Goal: Task Accomplishment & Management: Manage account settings

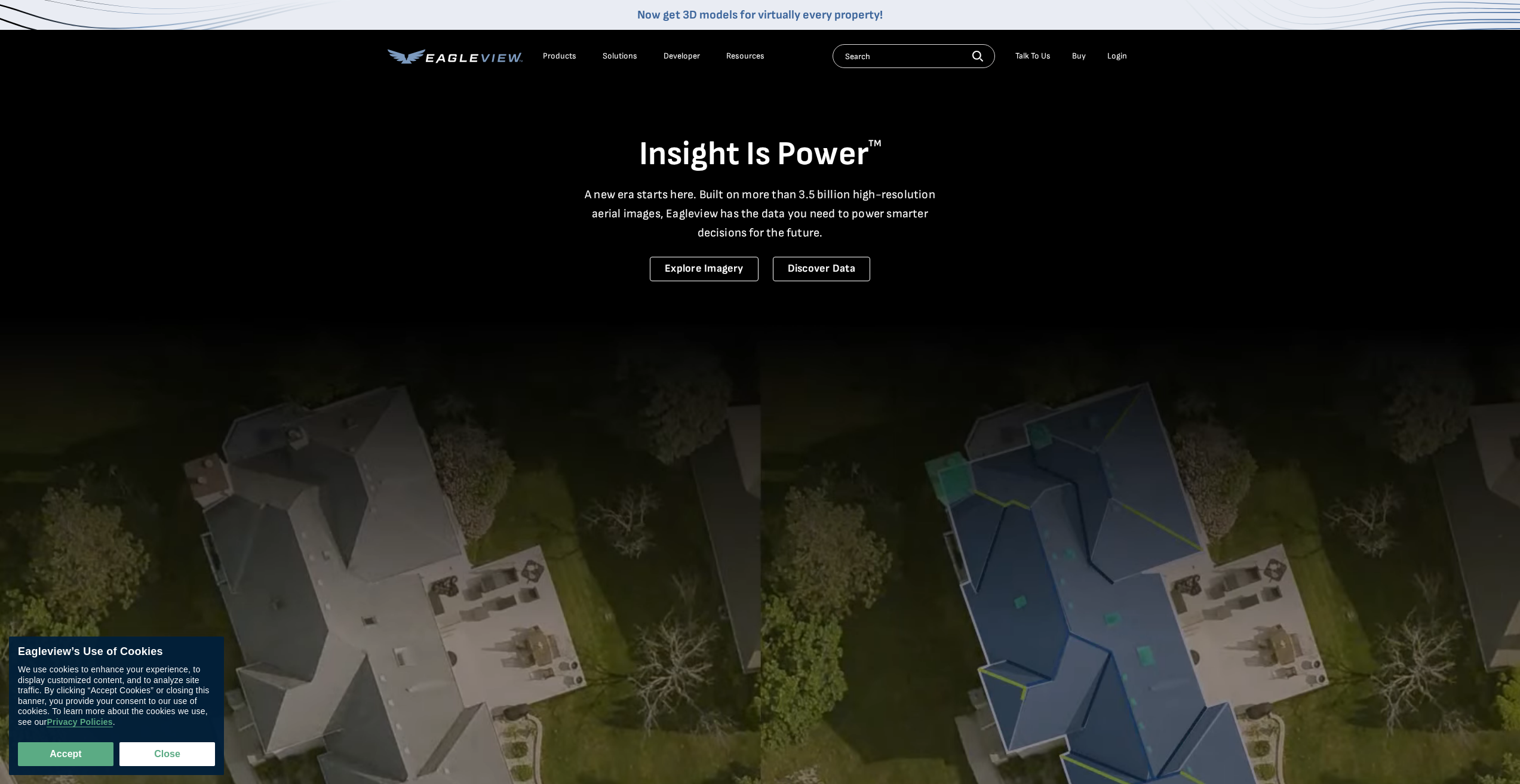
click at [1115, 51] on div "Login" at bounding box center [1117, 56] width 19 height 10
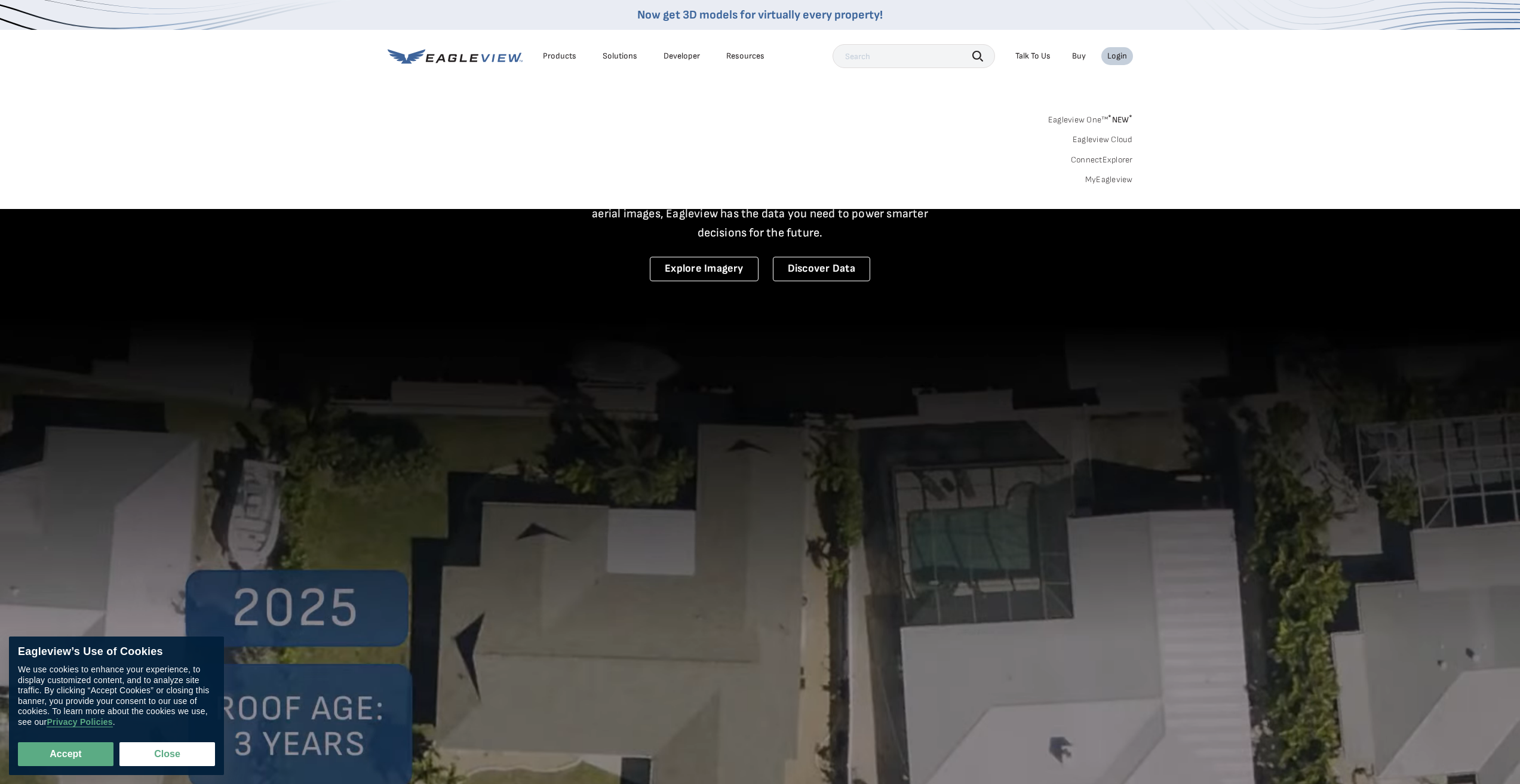
click at [1090, 179] on link "MyEagleview" at bounding box center [1109, 179] width 48 height 10
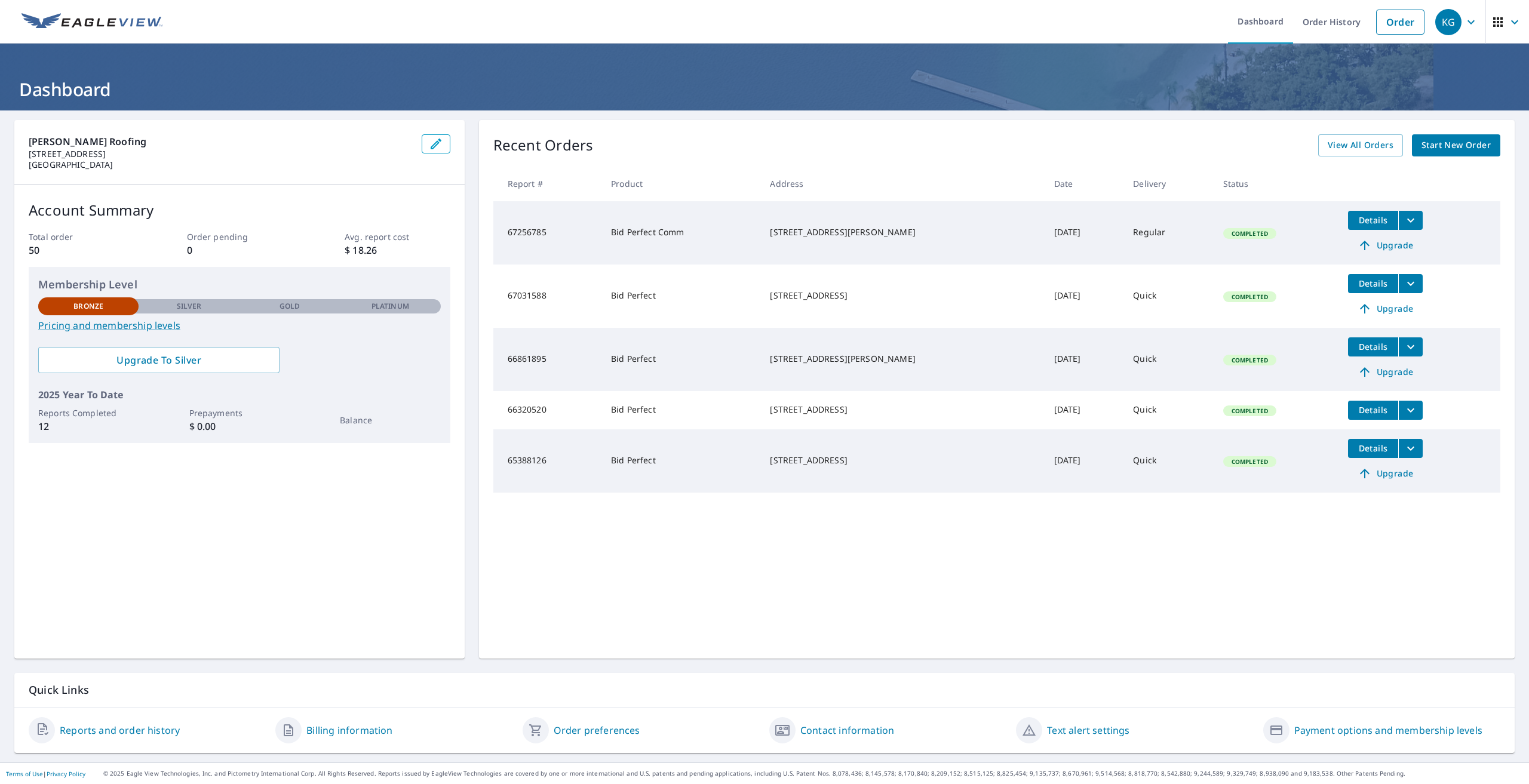
click at [1358, 217] on span "Details" at bounding box center [1373, 220] width 36 height 11
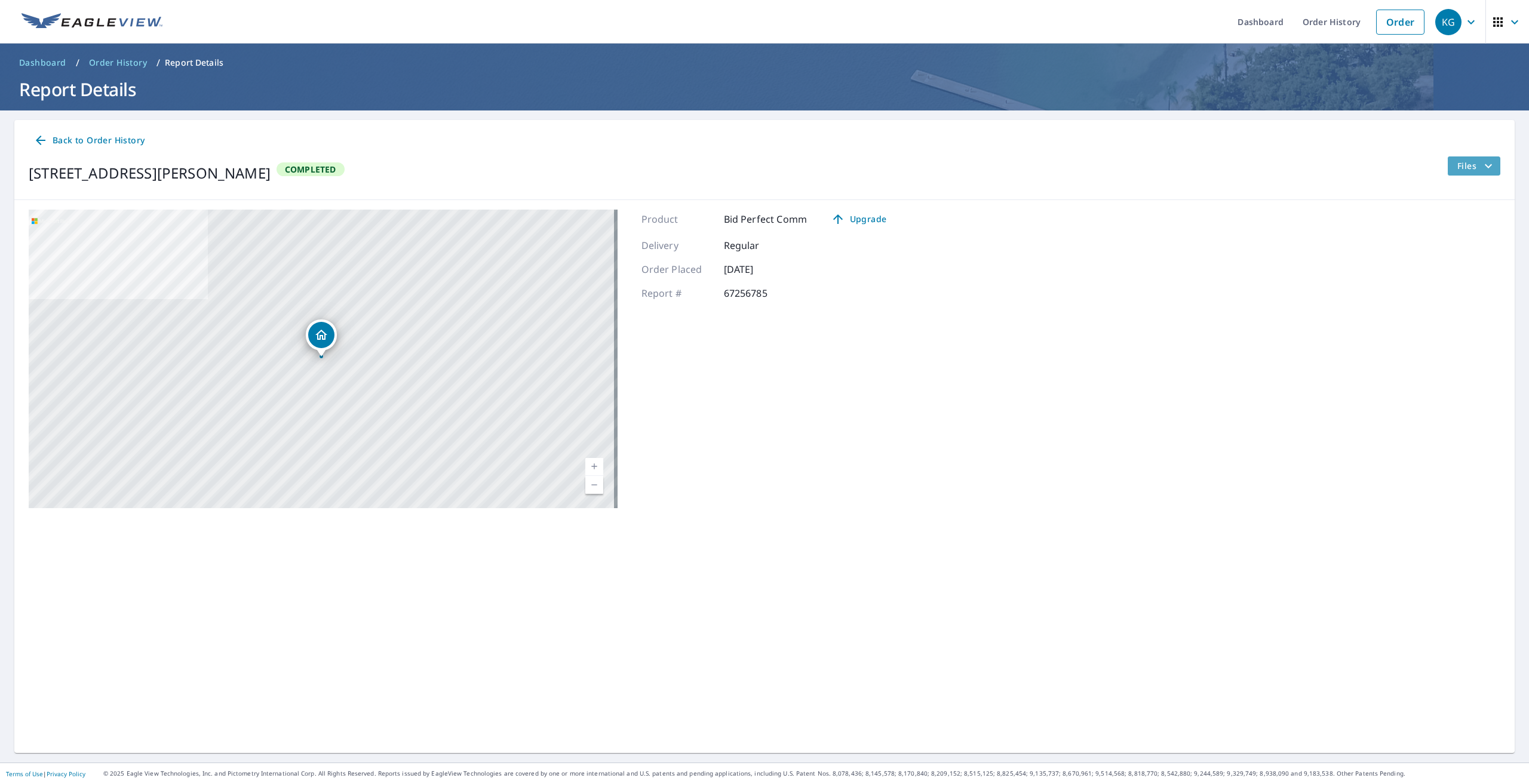
click at [1457, 163] on span "Files" at bounding box center [1476, 166] width 38 height 15
click at [1457, 159] on span "Files" at bounding box center [1476, 166] width 38 height 15
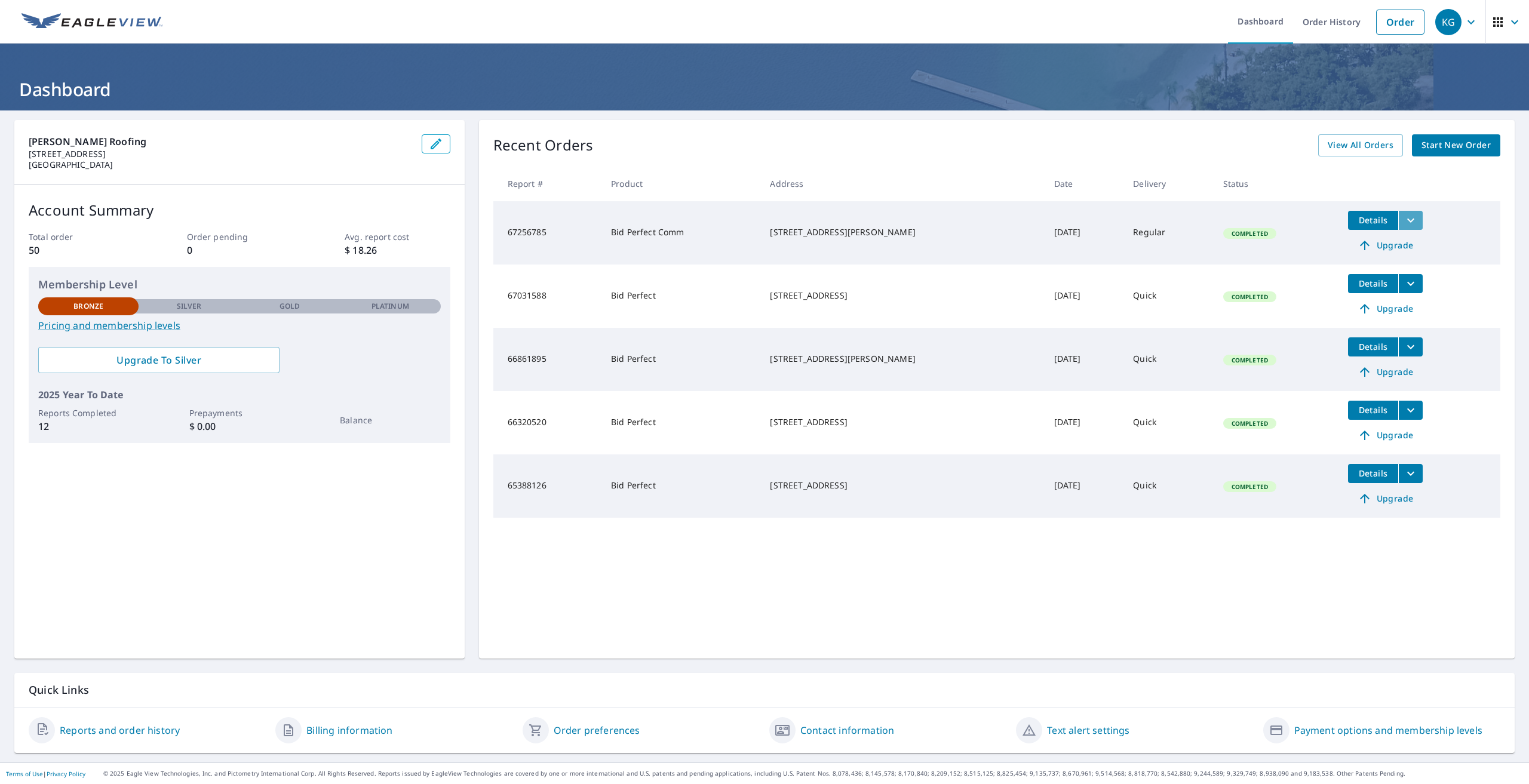
click at [1404, 220] on icon "filesDropdownBtn-67256785" at bounding box center [1411, 220] width 15 height 15
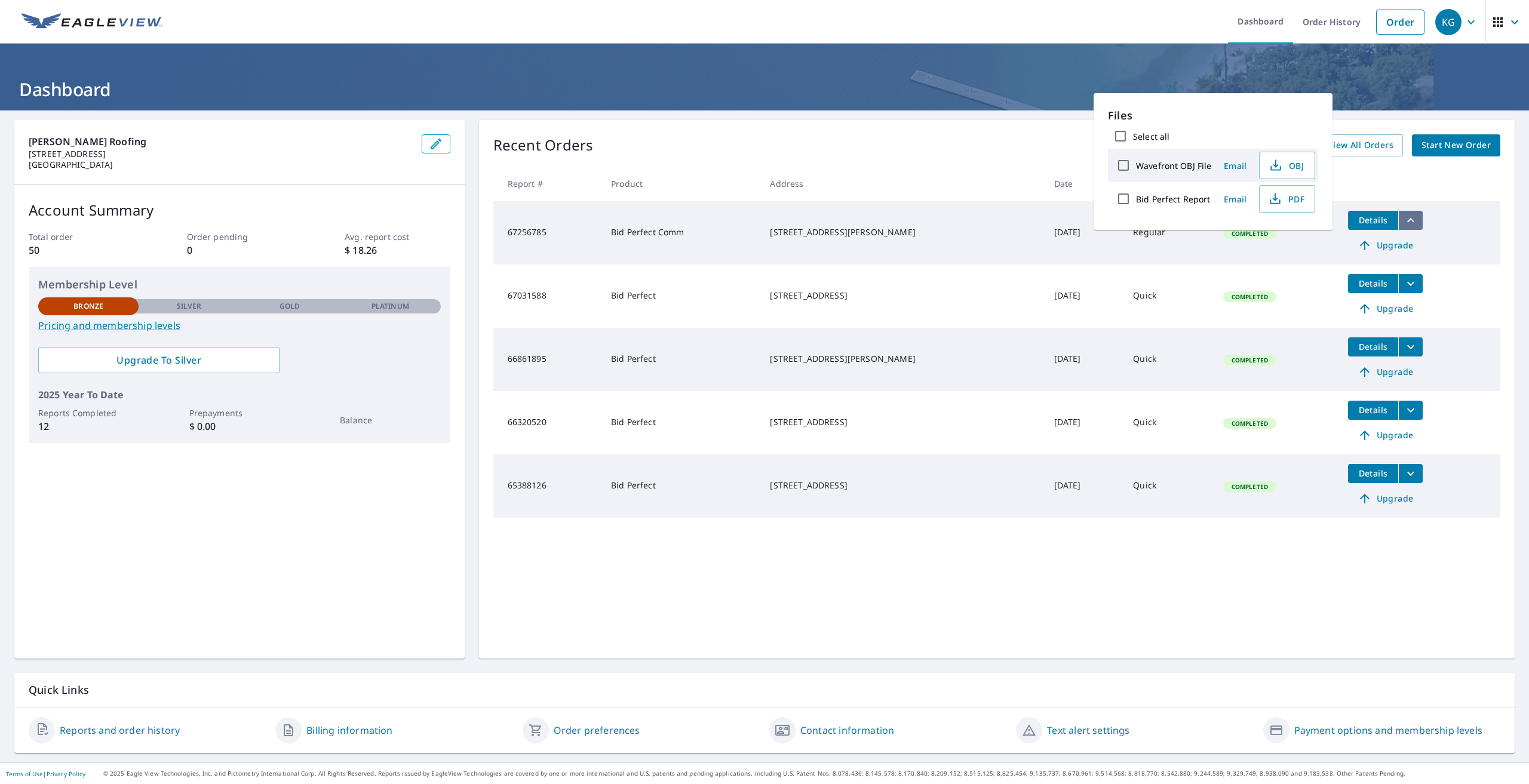
click at [1407, 220] on icon "filesDropdownBtn-67256785" at bounding box center [1411, 220] width 7 height 4
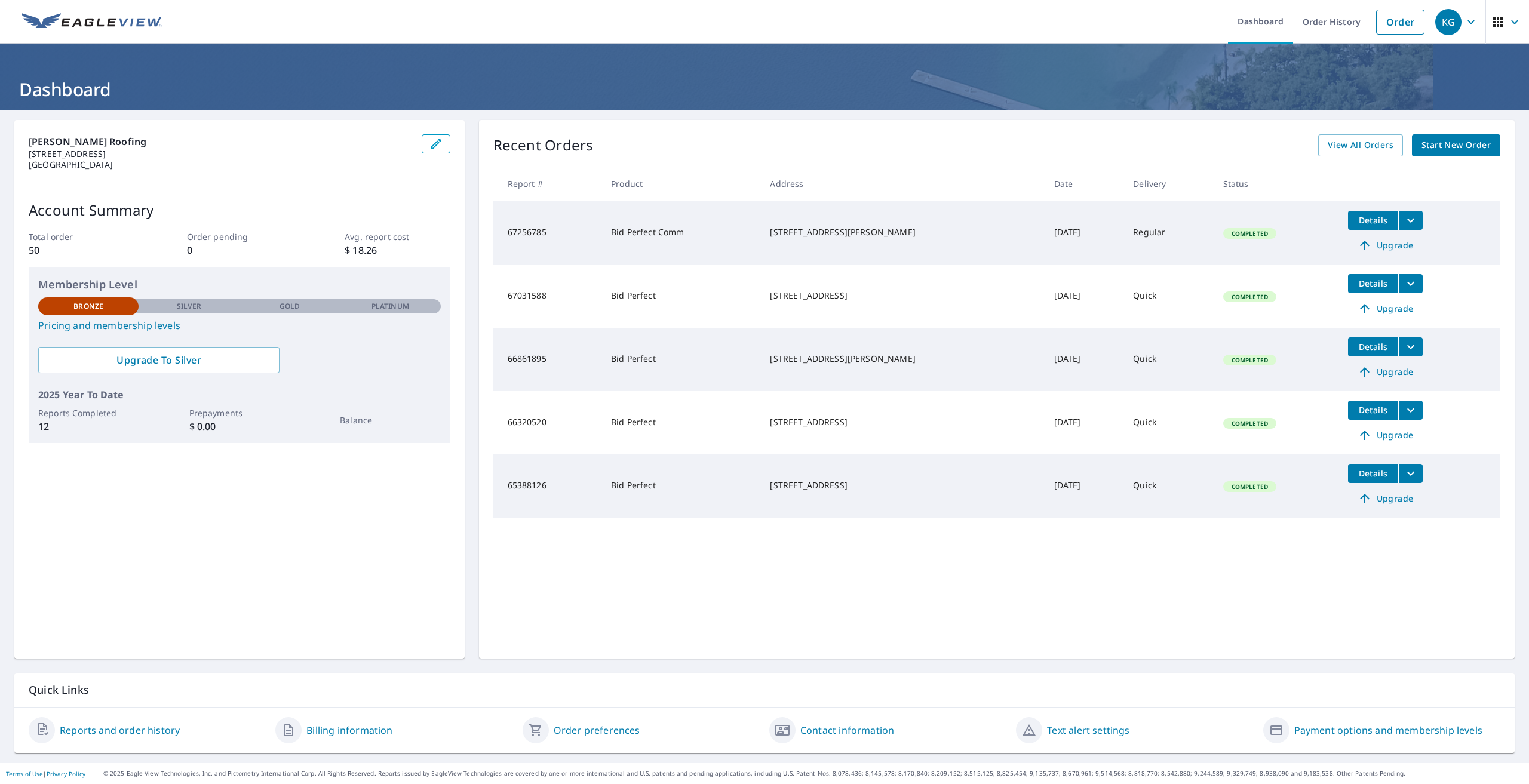
click at [1045, 231] on td "Sep 03, 2025" at bounding box center [1085, 233] width 79 height 63
click at [827, 229] on div "7880 N Glen Harbor Blvd Glendale, AZ 85307" at bounding box center [902, 232] width 265 height 12
click at [838, 297] on div "6614 E Paradise Ln Scottsdale, AZ 85254" at bounding box center [902, 295] width 265 height 12
click at [995, 537] on div "Recent Orders View All Orders Start New Order Report # Product Address Date Del…" at bounding box center [997, 389] width 1036 height 539
click at [1341, 148] on span "View All Orders" at bounding box center [1361, 145] width 66 height 15
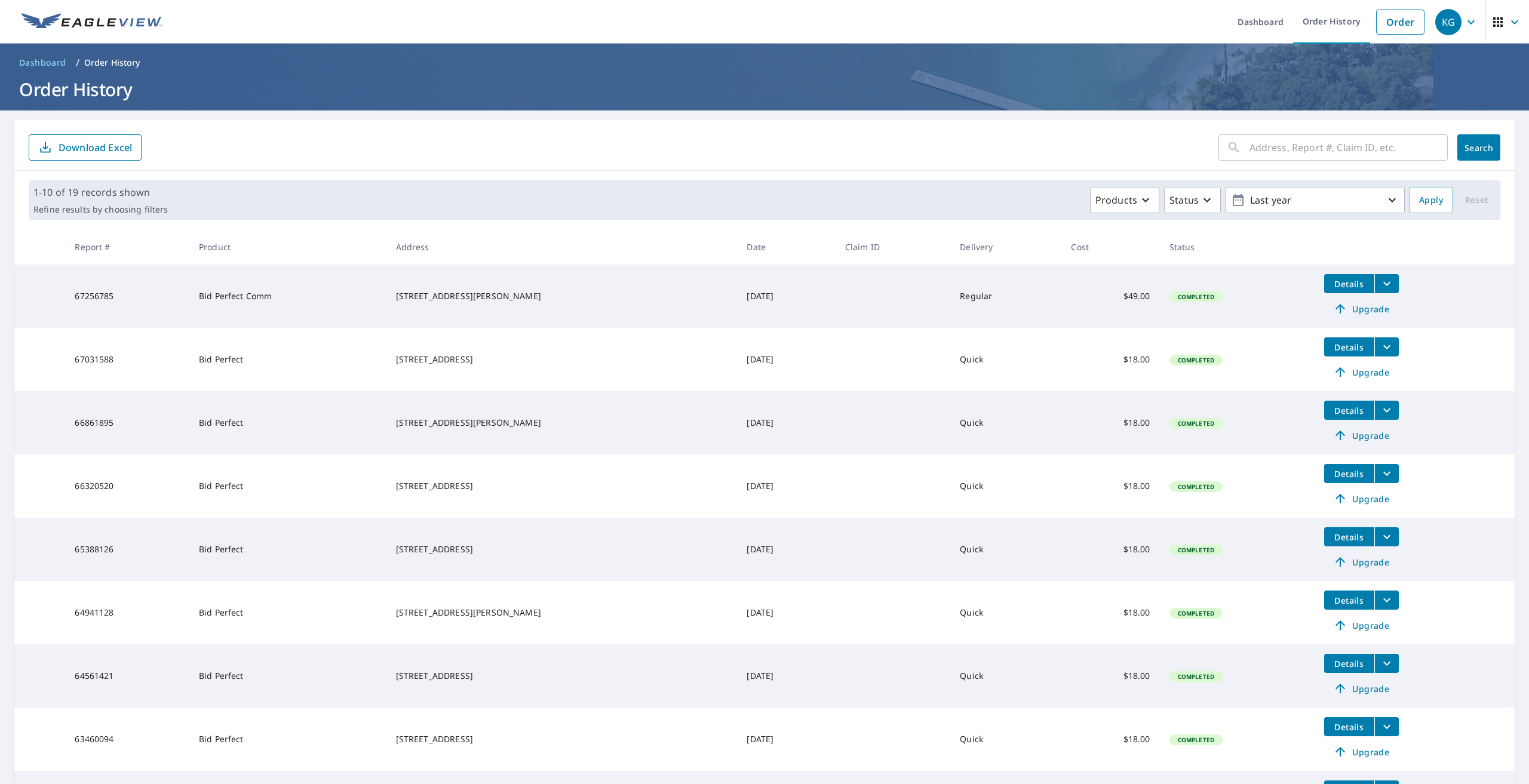
click at [1380, 281] on icon "filesDropdownBtn-67256785" at bounding box center [1387, 284] width 15 height 15
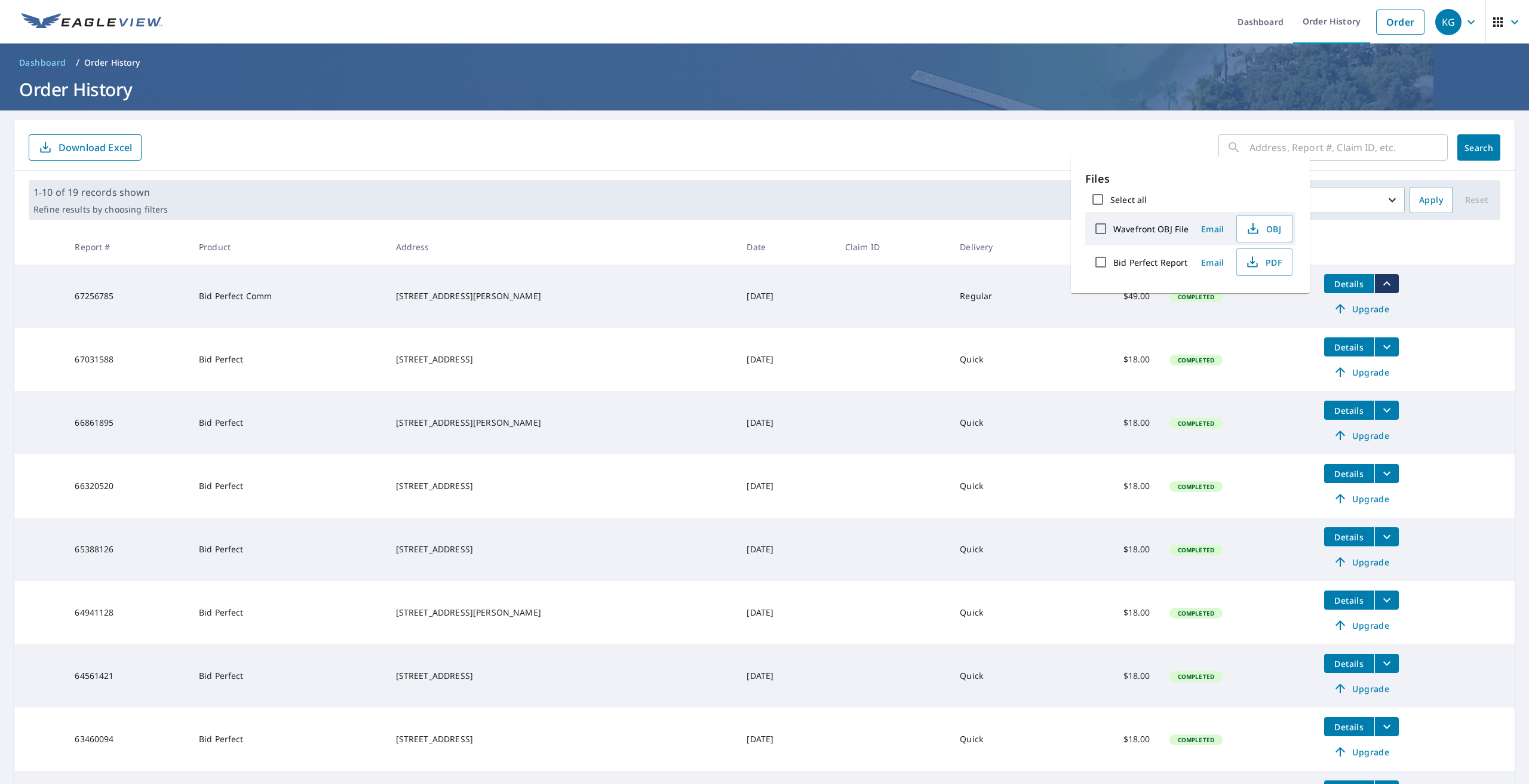
click at [1380, 281] on icon "filesDropdownBtn-67256785" at bounding box center [1387, 284] width 15 height 15
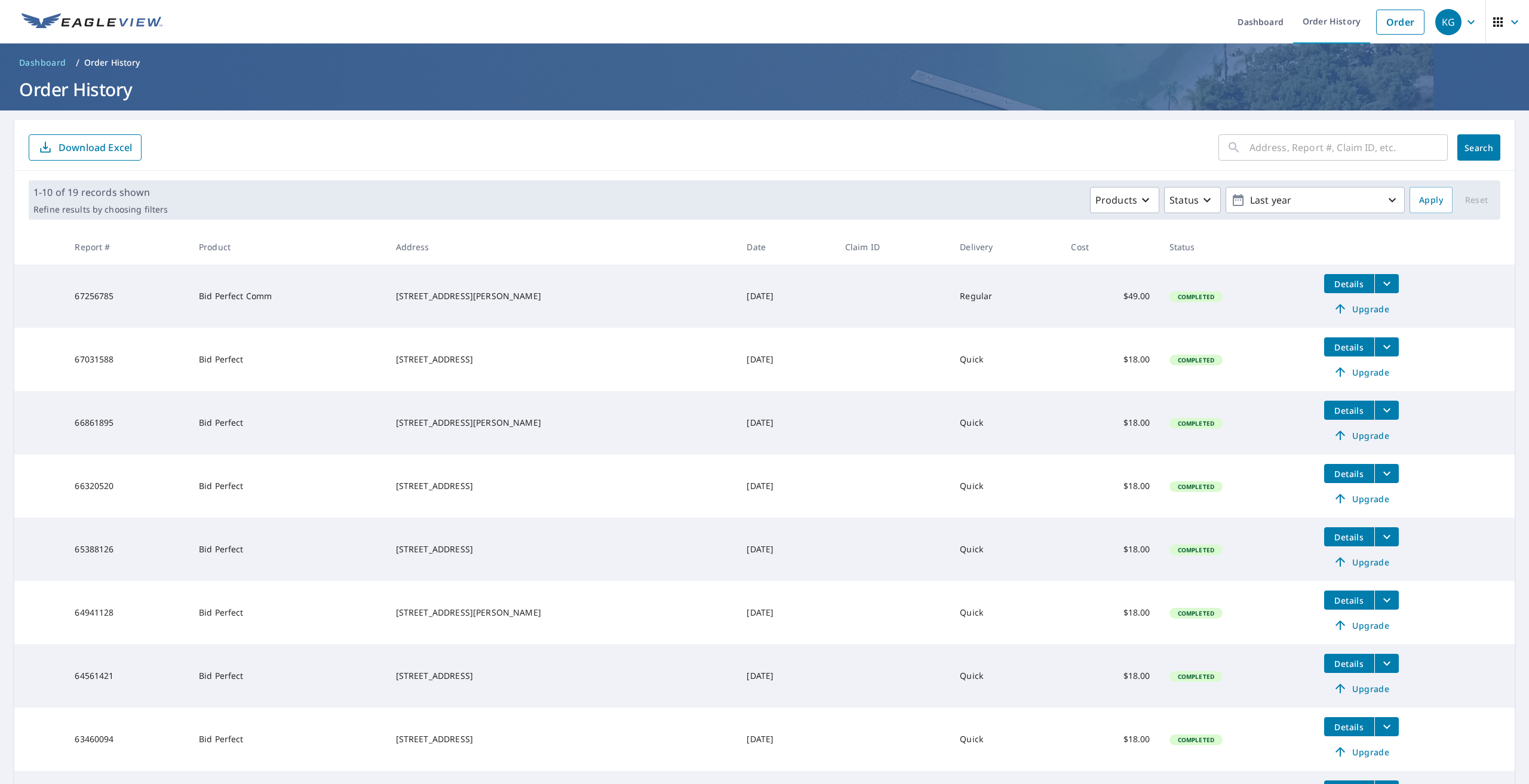
click at [1332, 285] on span "Details" at bounding box center [1350, 284] width 36 height 11
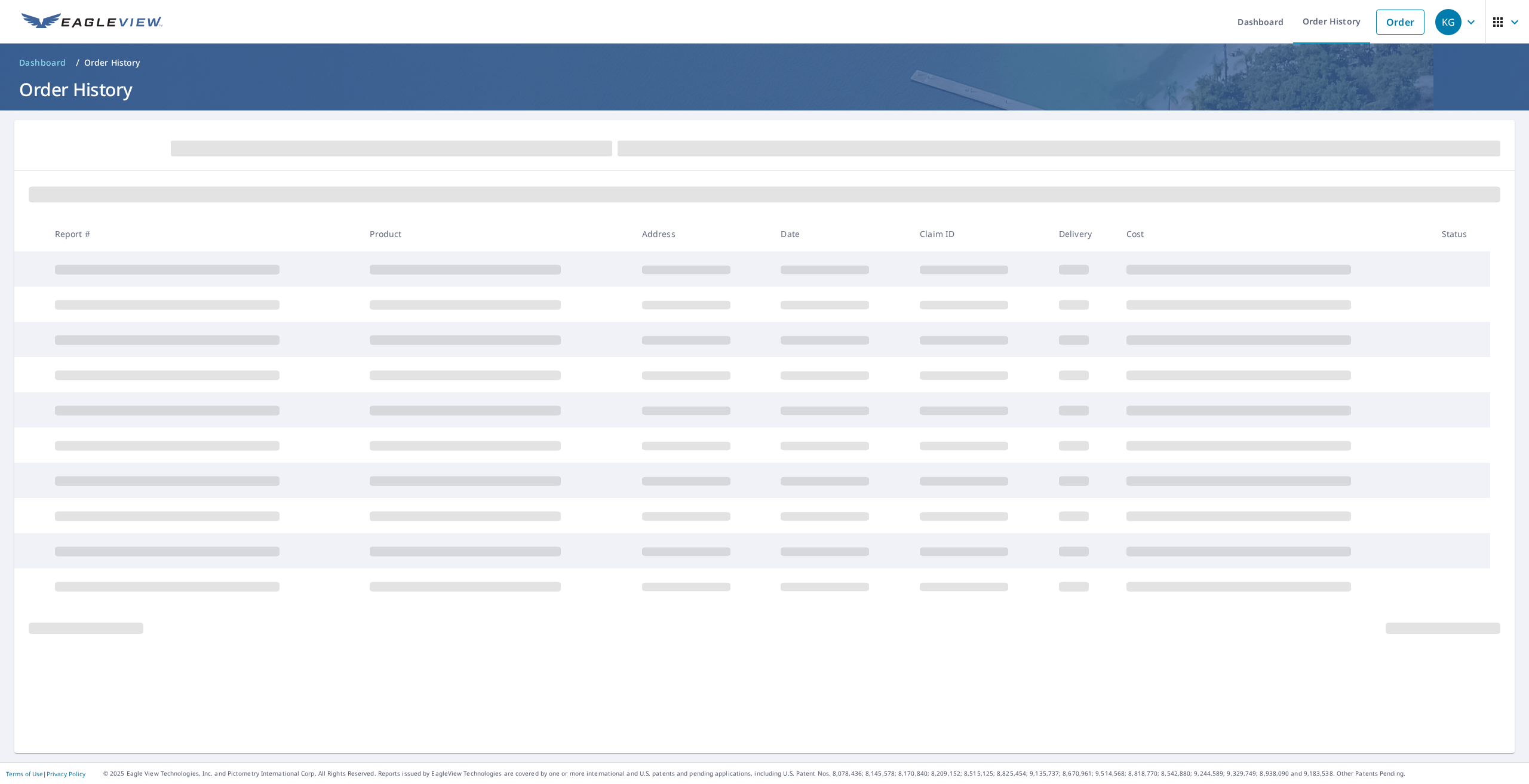
click at [295, 219] on th "Report #" at bounding box center [203, 234] width 316 height 35
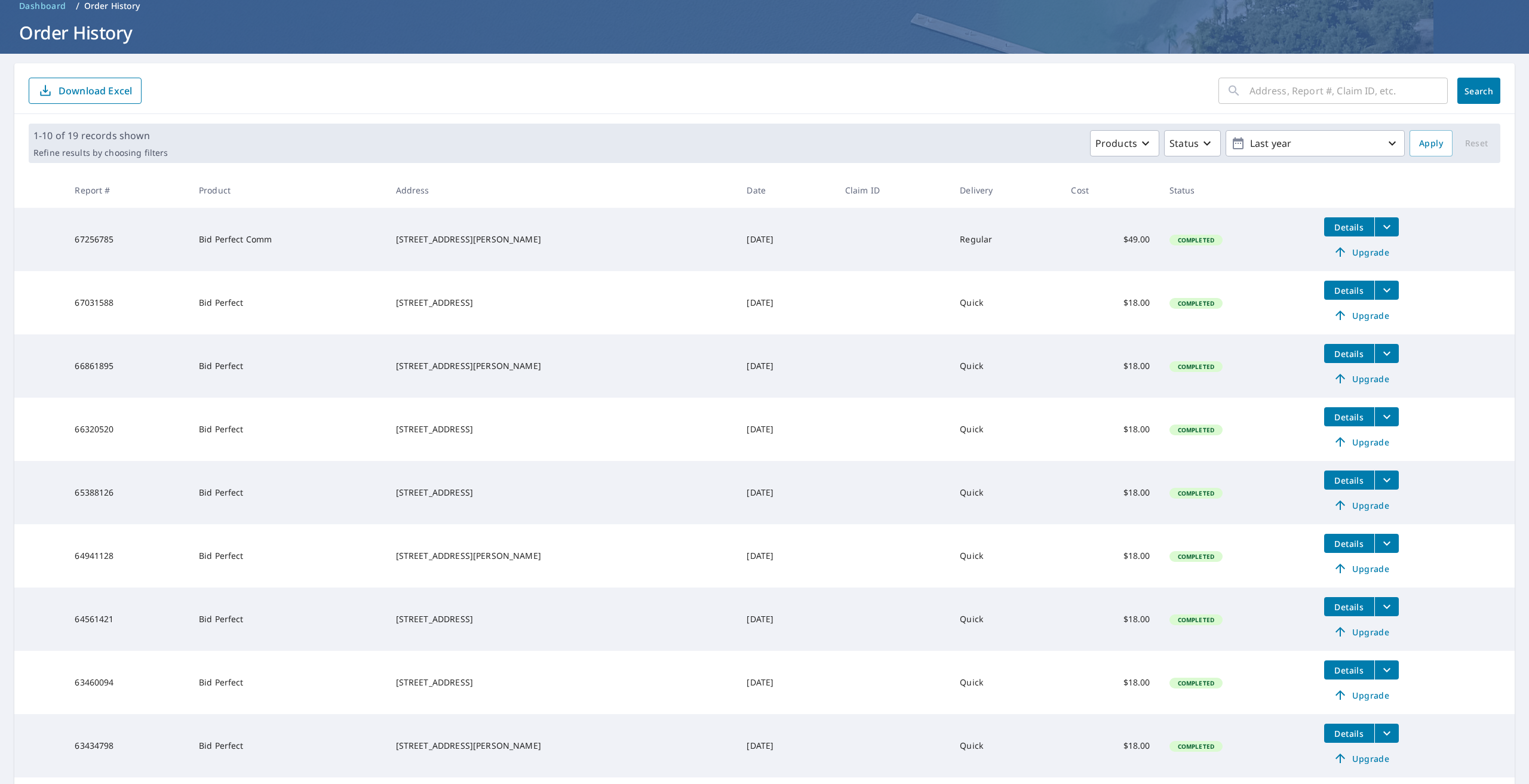
scroll to position [60, 0]
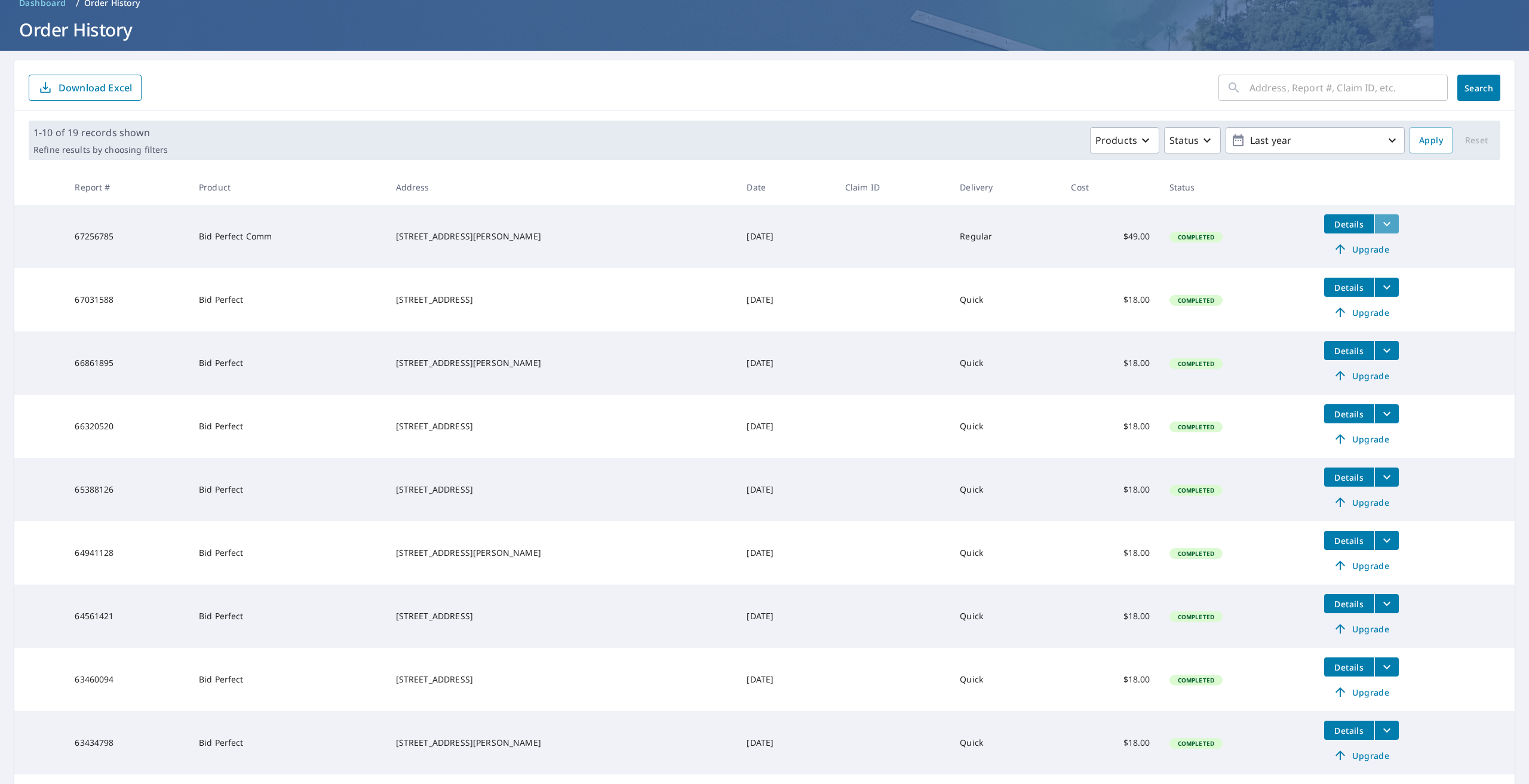
click at [1380, 222] on icon "filesDropdownBtn-67256785" at bounding box center [1387, 224] width 15 height 15
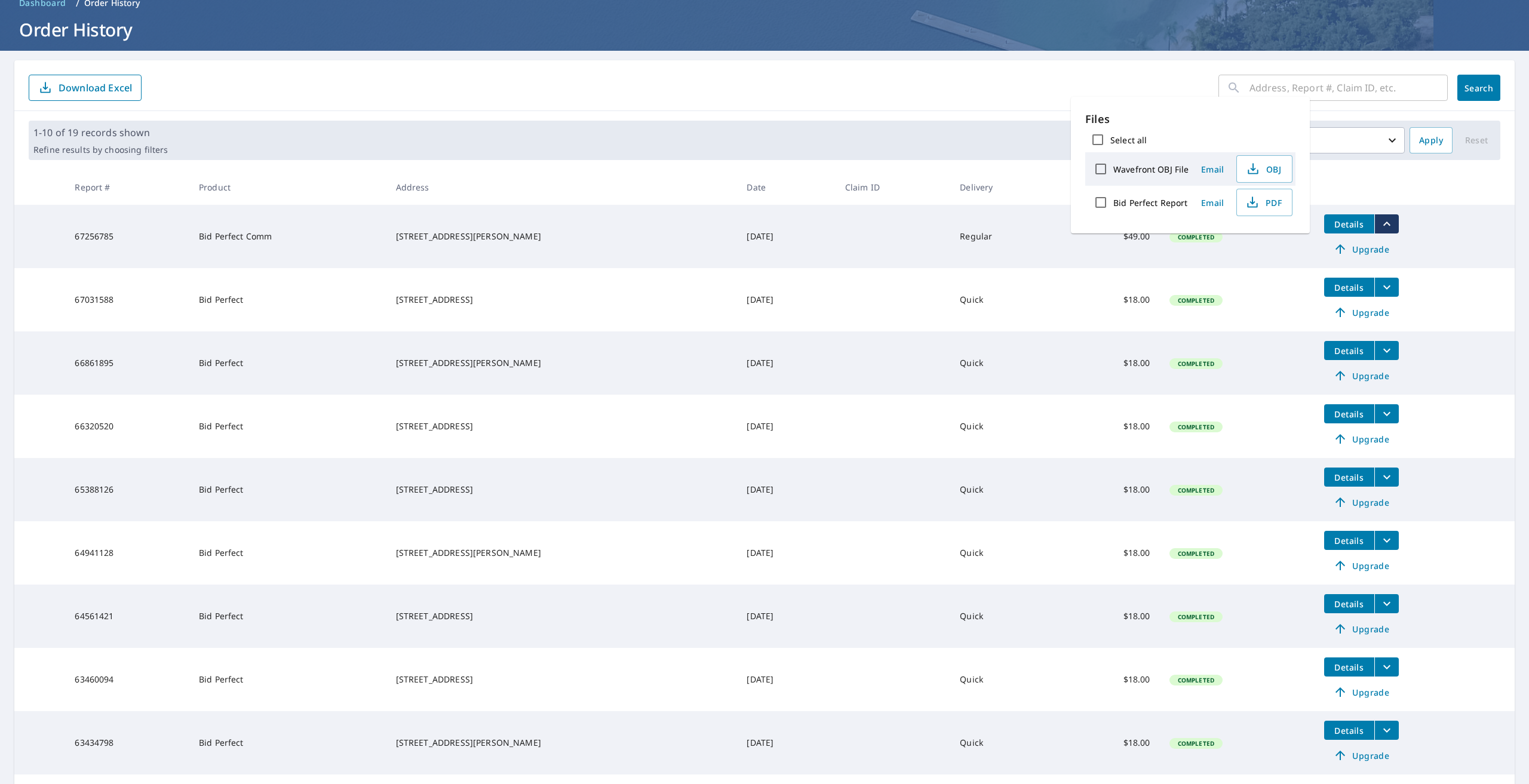
click at [1380, 221] on icon "filesDropdownBtn-67256785" at bounding box center [1387, 224] width 15 height 15
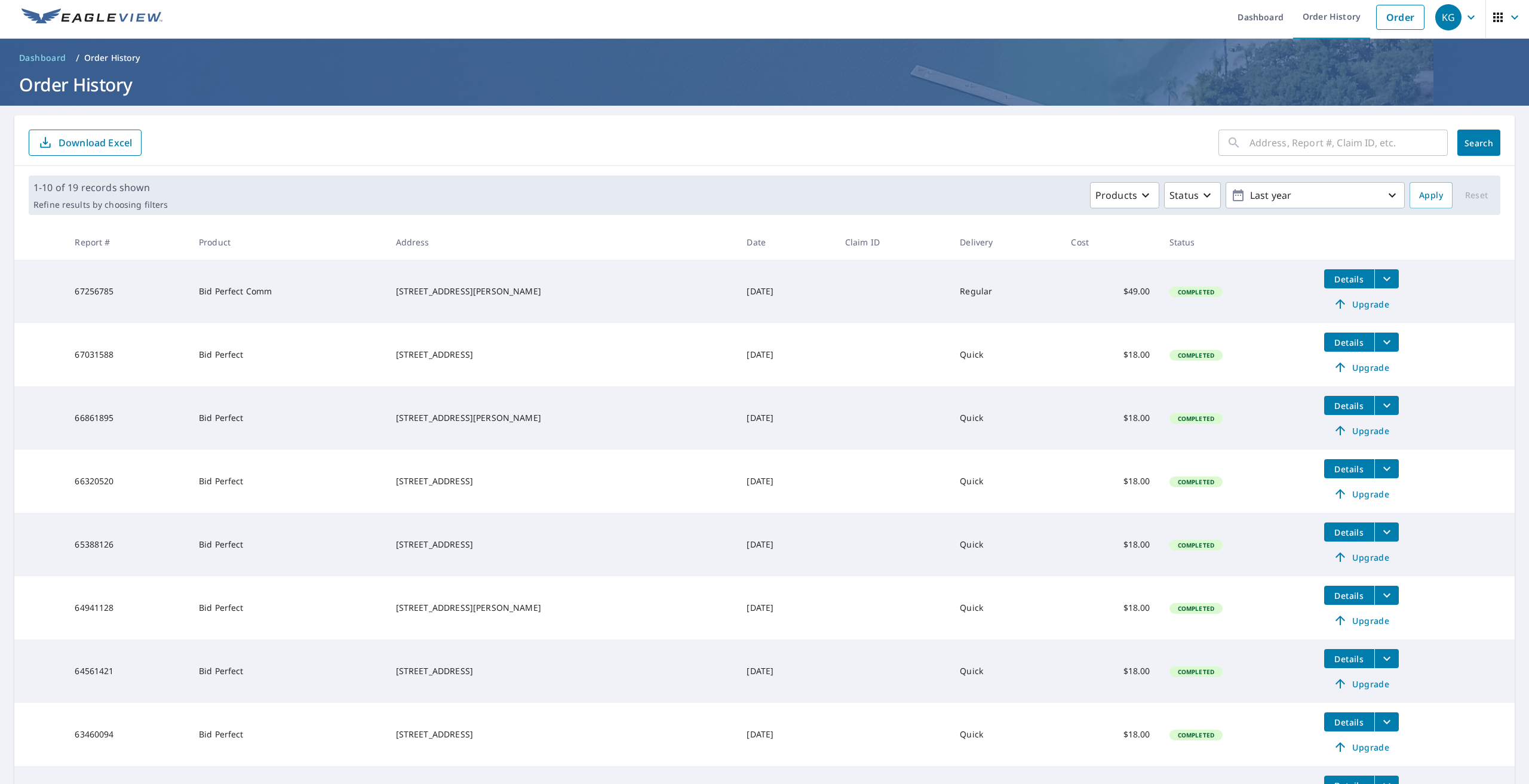
scroll to position [0, 0]
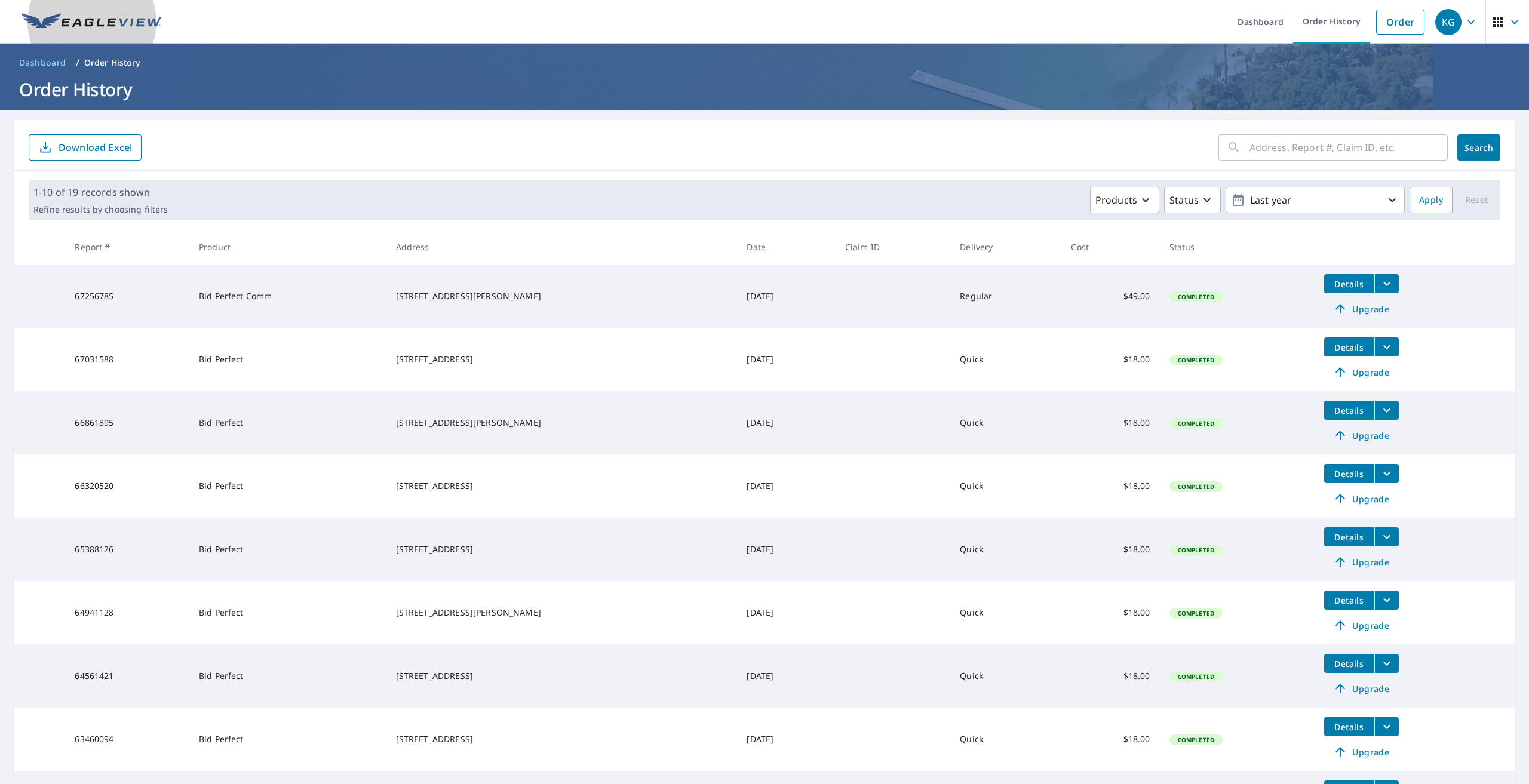
click at [117, 19] on img at bounding box center [92, 22] width 141 height 18
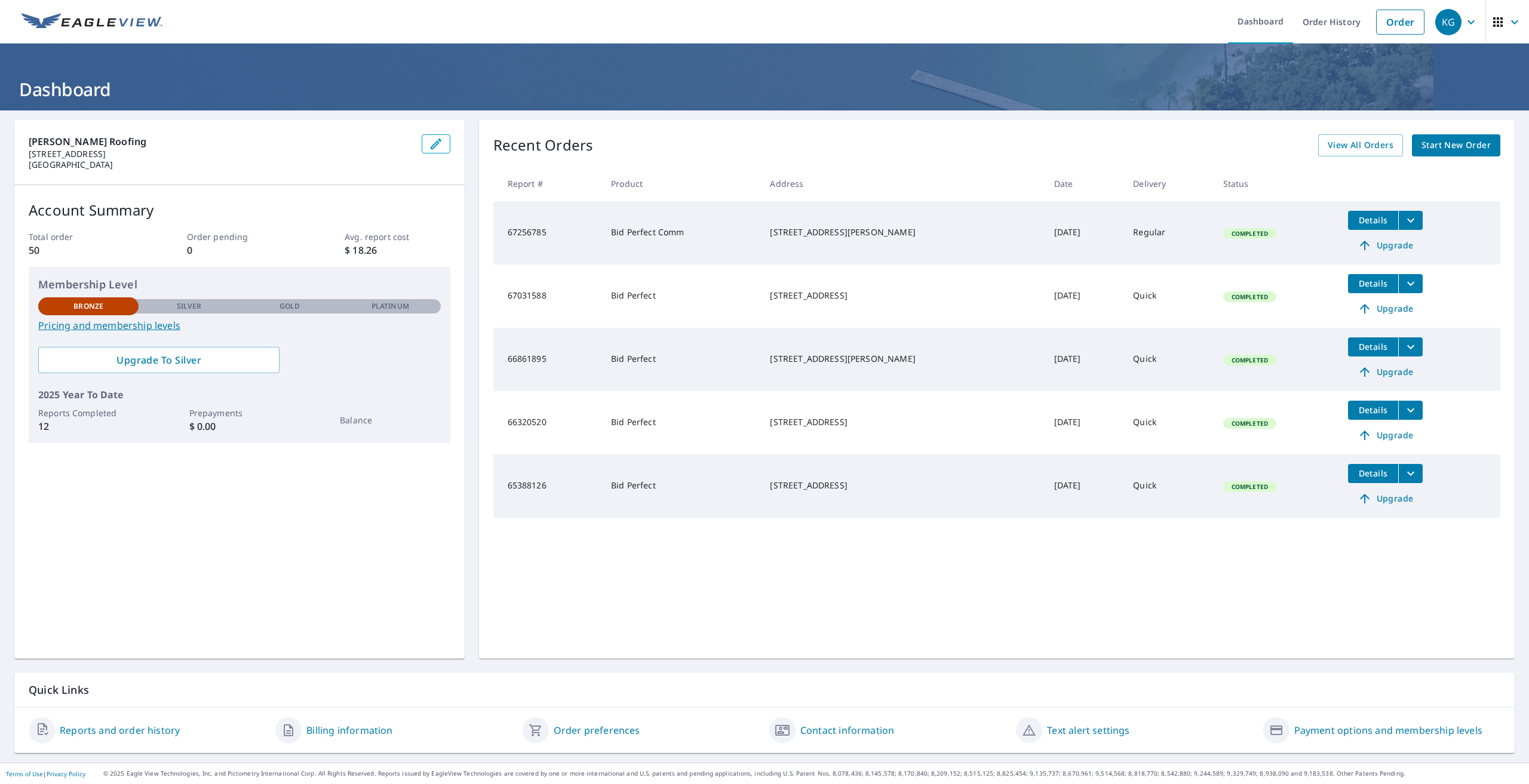
click at [875, 730] on link "Contact information" at bounding box center [847, 730] width 94 height 15
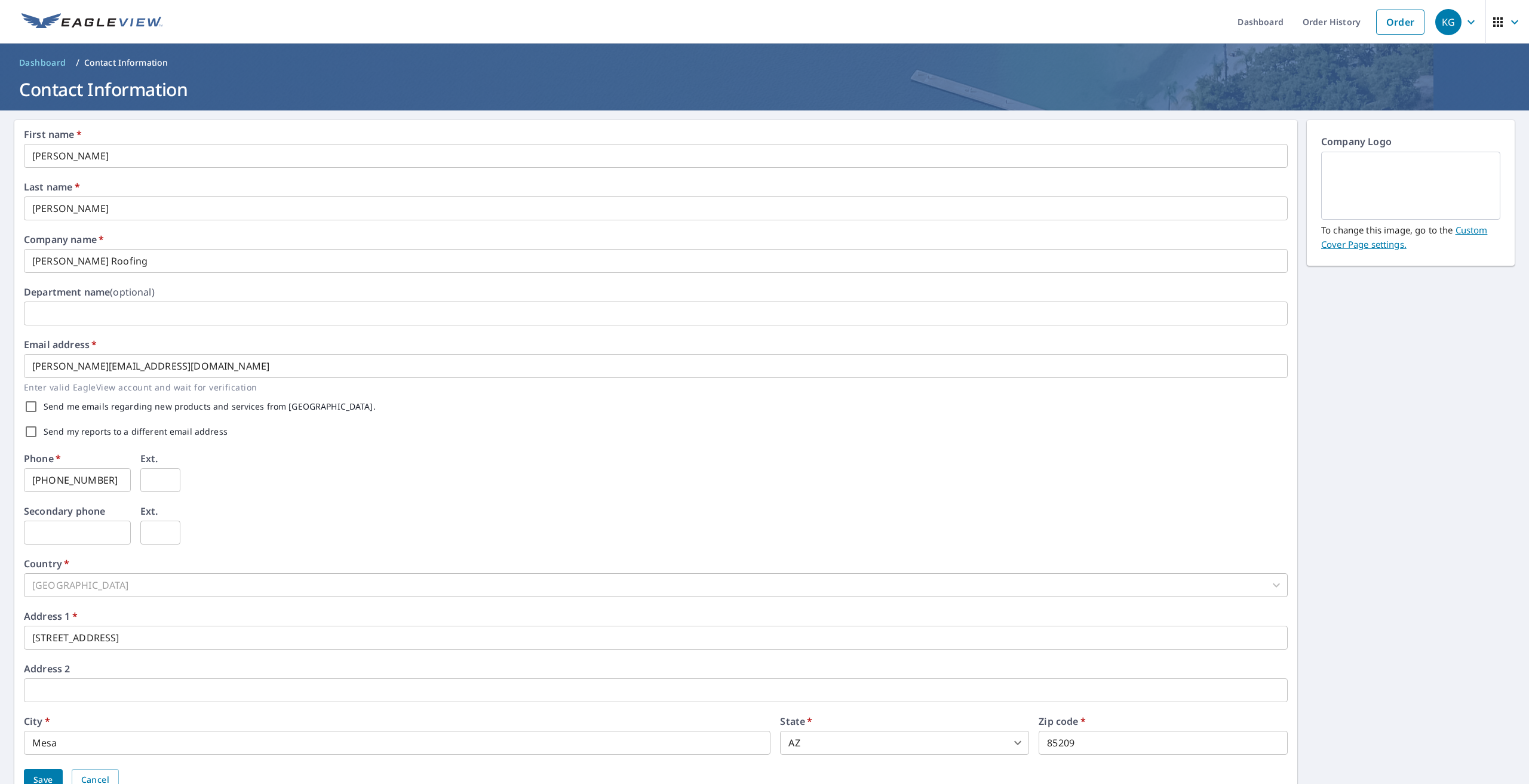
click at [1455, 21] on span "KG" at bounding box center [1457, 22] width 45 height 28
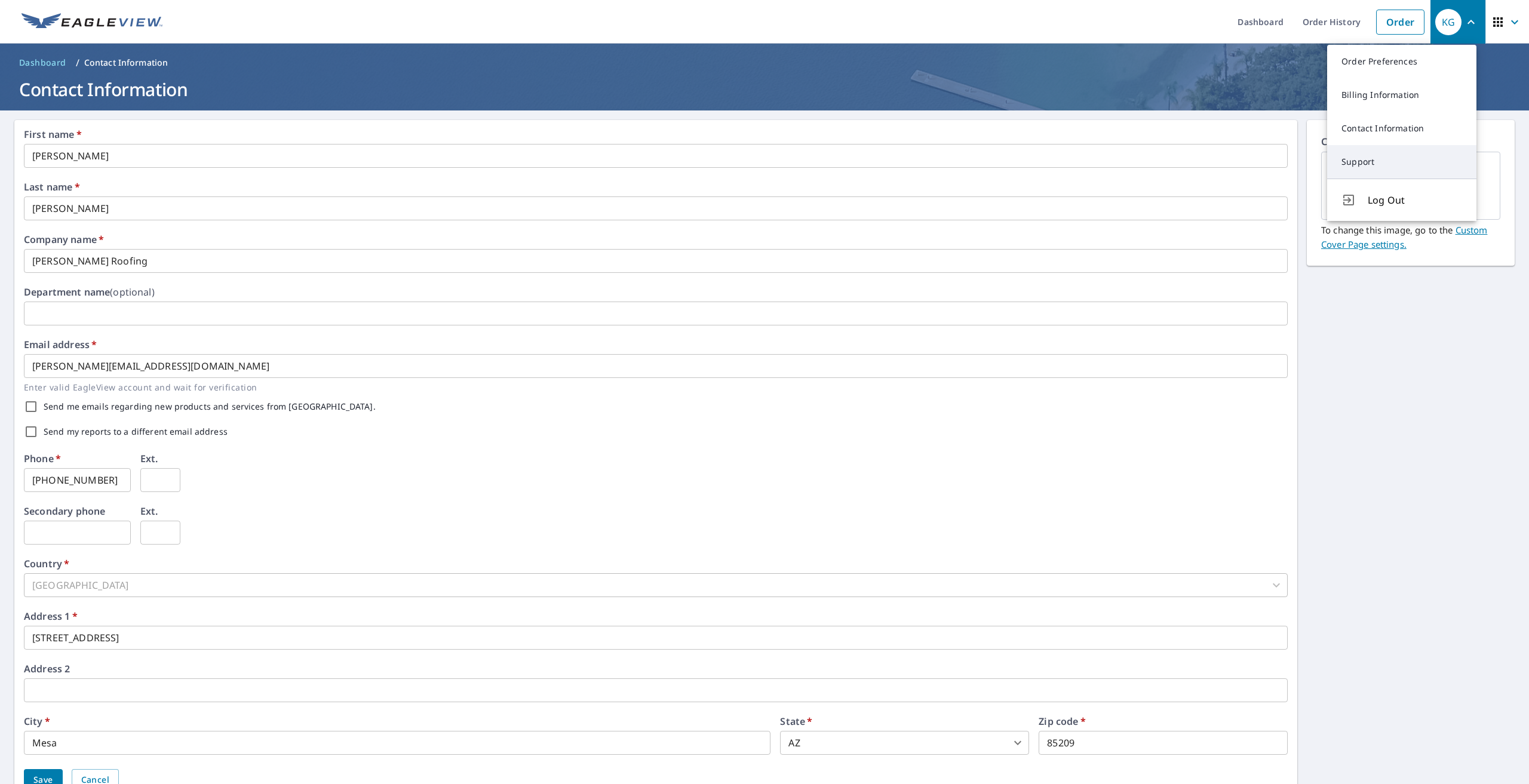
click at [1372, 164] on link "Support" at bounding box center [1402, 162] width 149 height 33
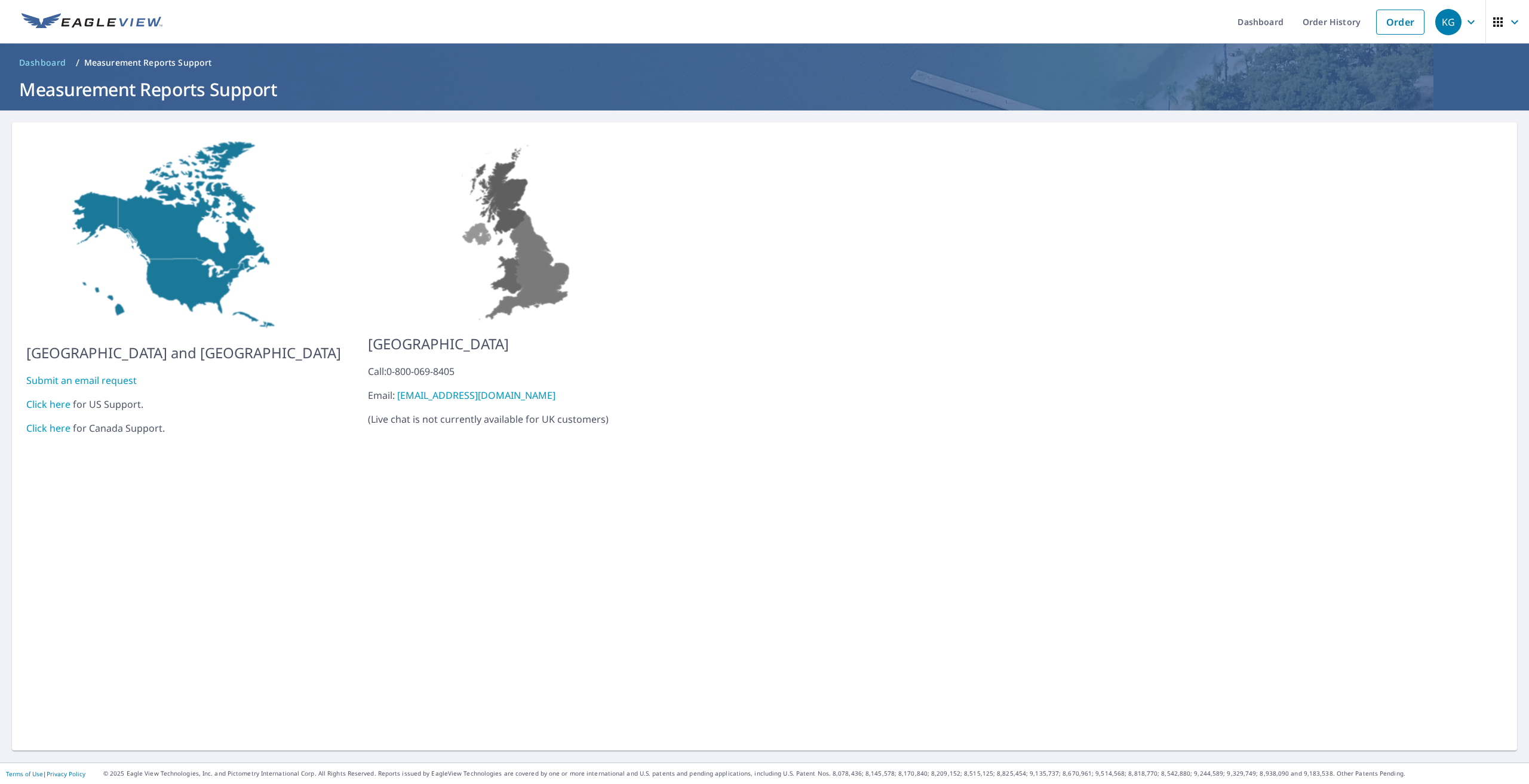
click at [51, 398] on link "Click here" at bounding box center [49, 404] width 45 height 13
click at [1443, 24] on div "KG" at bounding box center [1448, 22] width 26 height 26
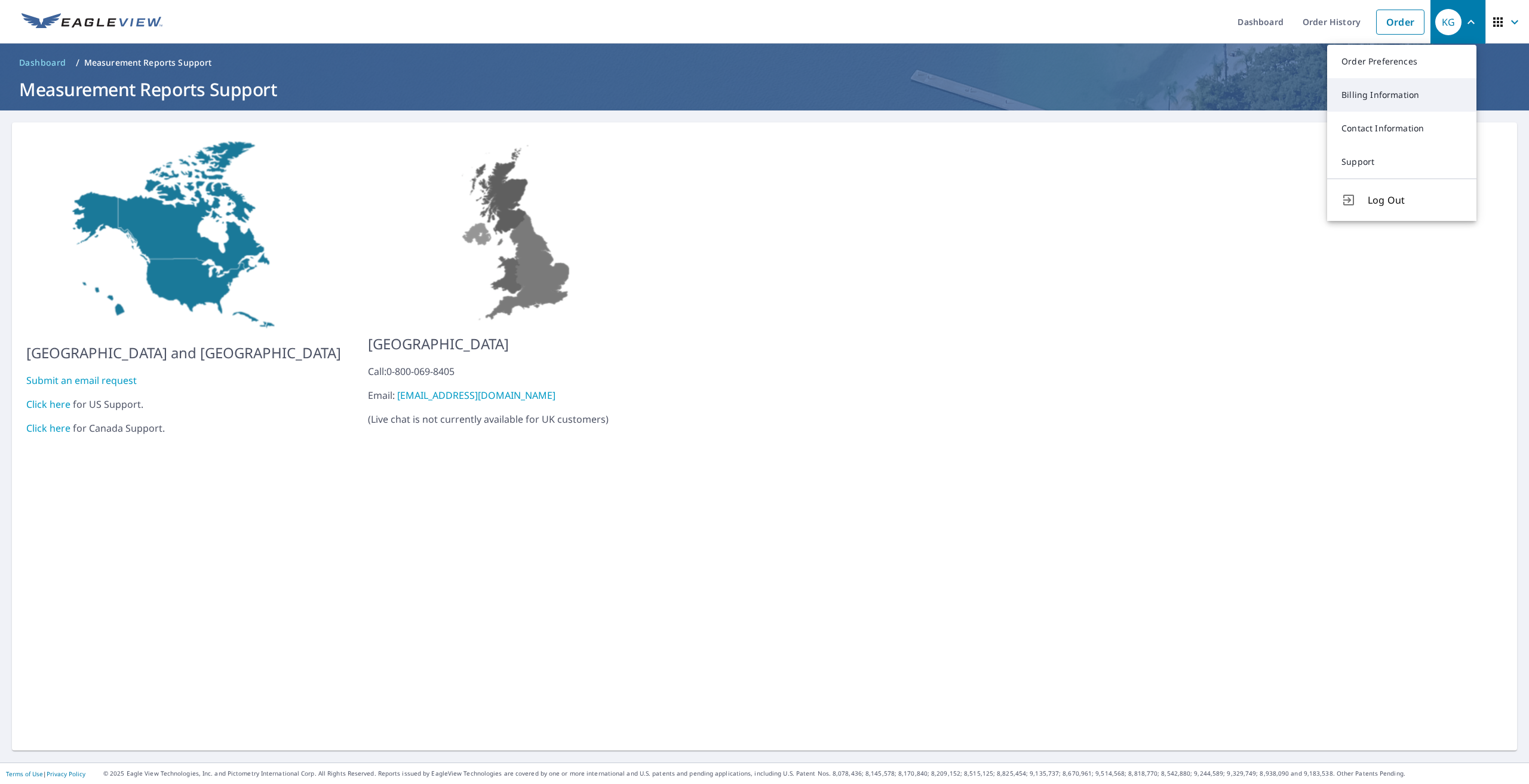
click at [1404, 89] on link "Billing Information" at bounding box center [1402, 95] width 149 height 33
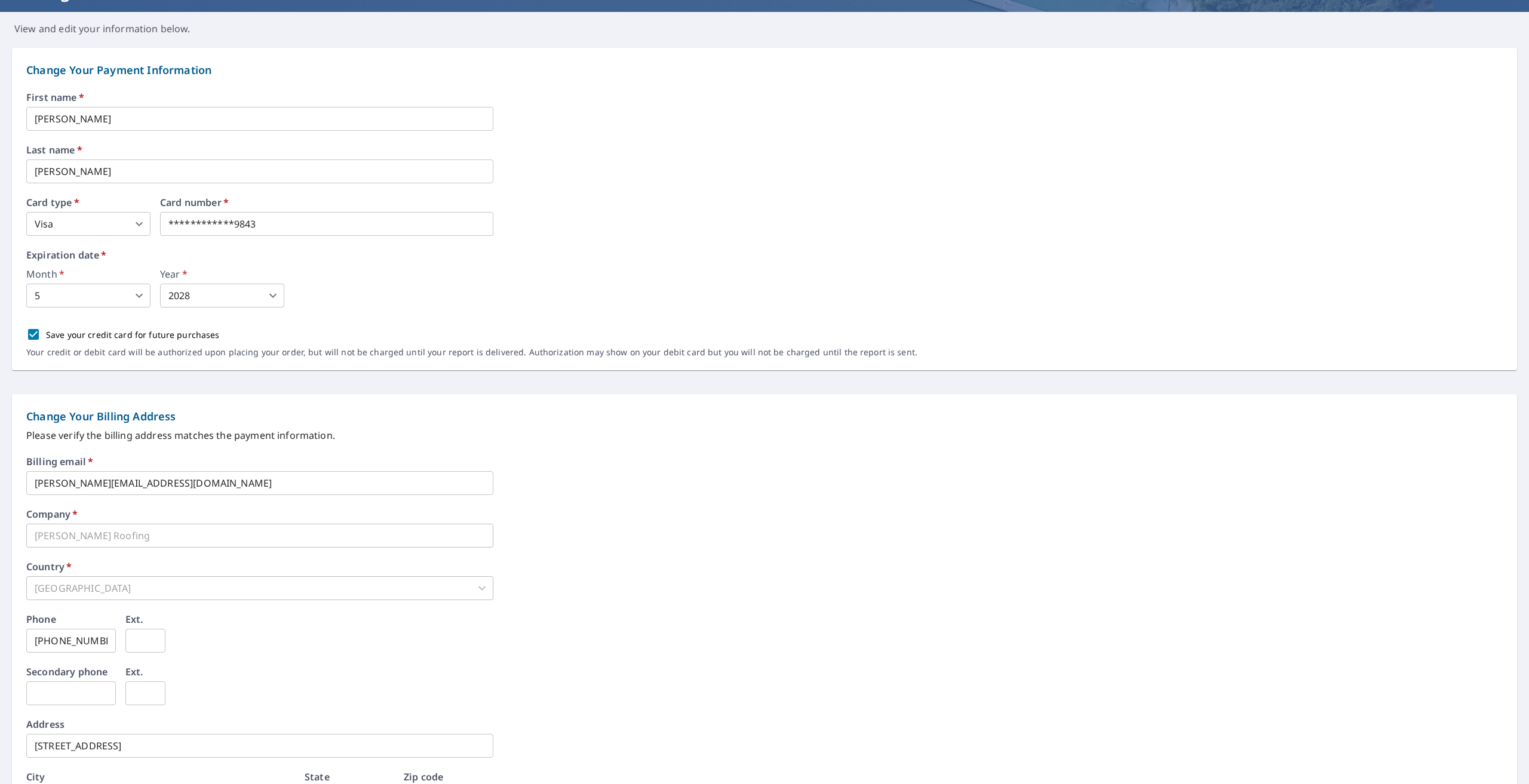
scroll to position [120, 0]
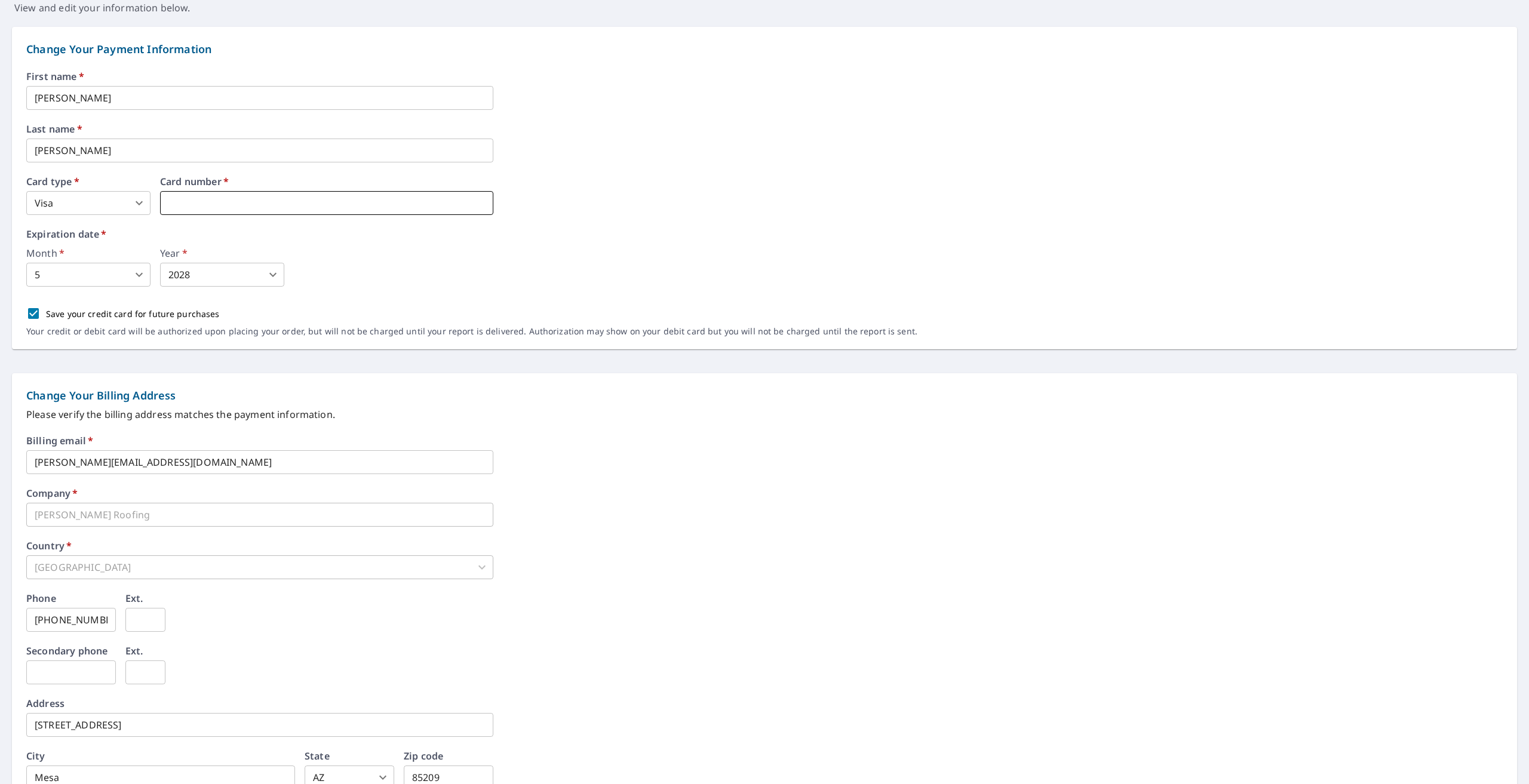
click at [324, 191] on iframe at bounding box center [326, 203] width 333 height 24
click at [586, 235] on label "Expiration date   *" at bounding box center [765, 234] width 1477 height 10
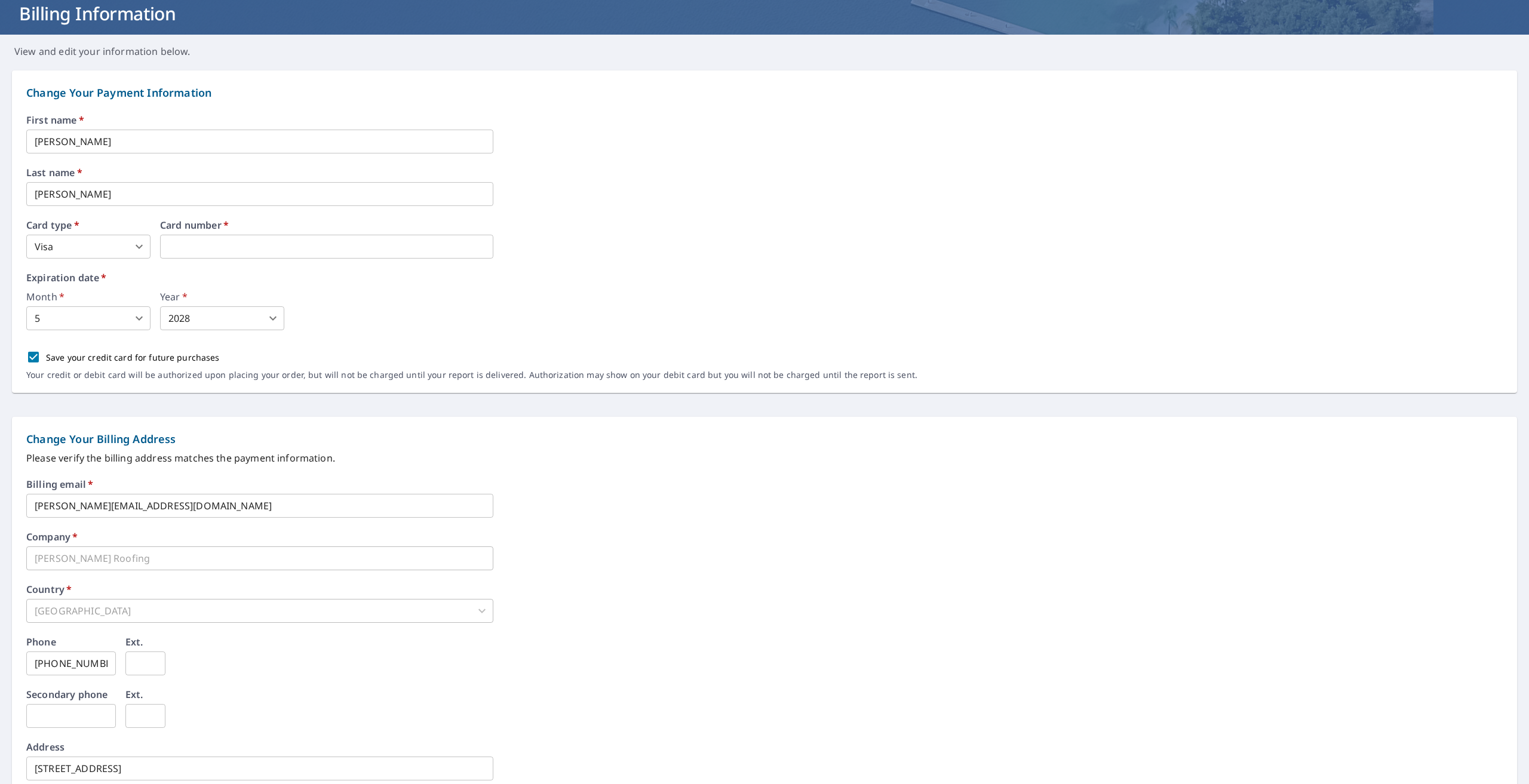
scroll to position [0, 0]
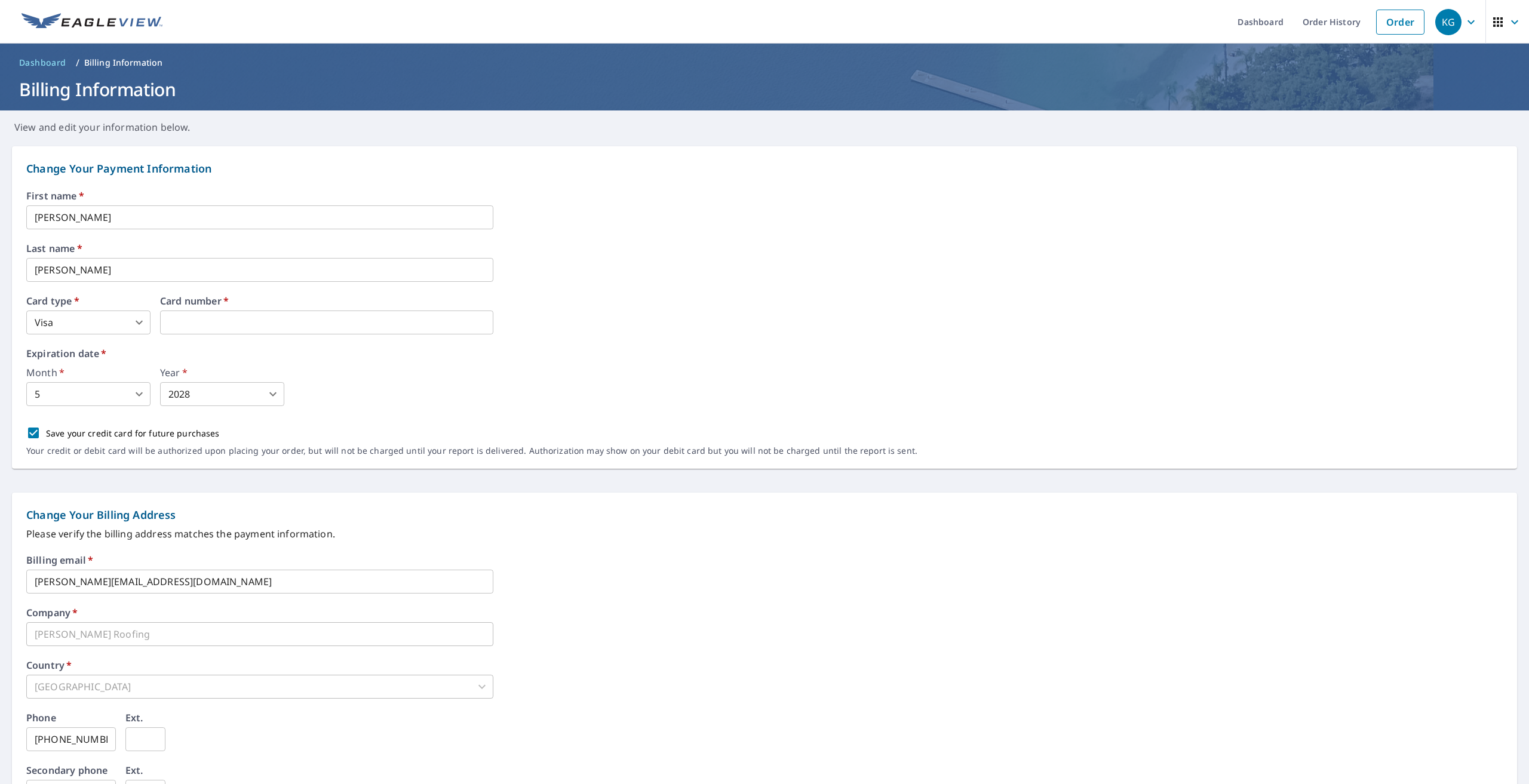
click at [639, 203] on div "First name   * Kenneth ​" at bounding box center [765, 210] width 1477 height 38
click at [609, 272] on div "Last name   * Gallegos ​" at bounding box center [765, 263] width 1477 height 38
click at [638, 293] on div "First name   * Kenneth ​ Last name   * Gallegos ​ Card type   * Visa 2 ​ Card n…" at bounding box center [765, 329] width 1477 height 277
click at [245, 342] on div "First name   * Kenneth ​ Last name   * Gallegos ​ Card type   * Visa 2 ​ Card n…" at bounding box center [765, 329] width 1477 height 277
click at [626, 228] on div "First name   * Kenneth ​" at bounding box center [765, 210] width 1477 height 38
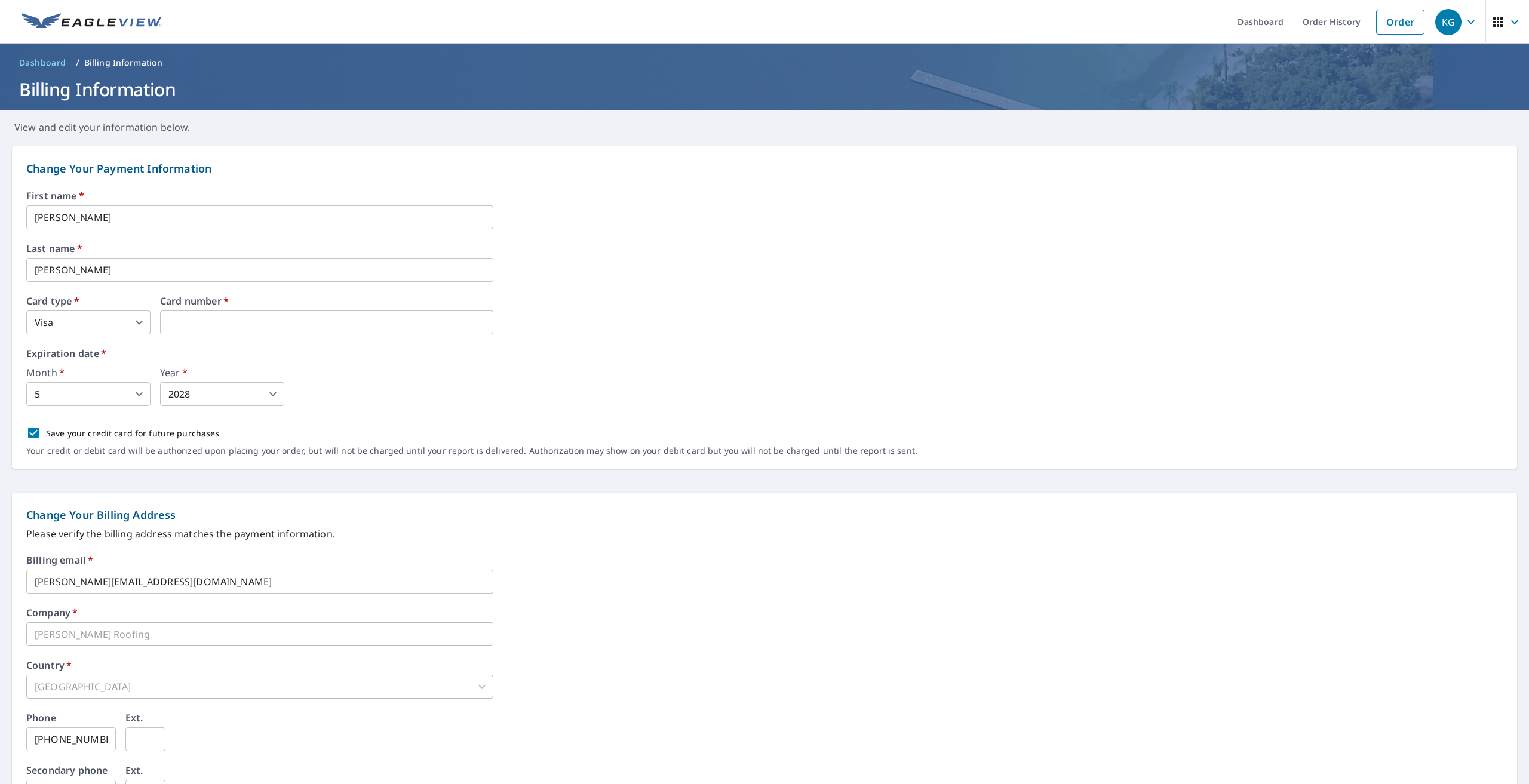
click at [621, 237] on div "First name   * Kenneth ​ Last name   * Gallegos ​ Card type   * Visa 2 ​ Card n…" at bounding box center [765, 329] width 1477 height 277
click at [1323, 24] on link "Order History" at bounding box center [1332, 22] width 77 height 44
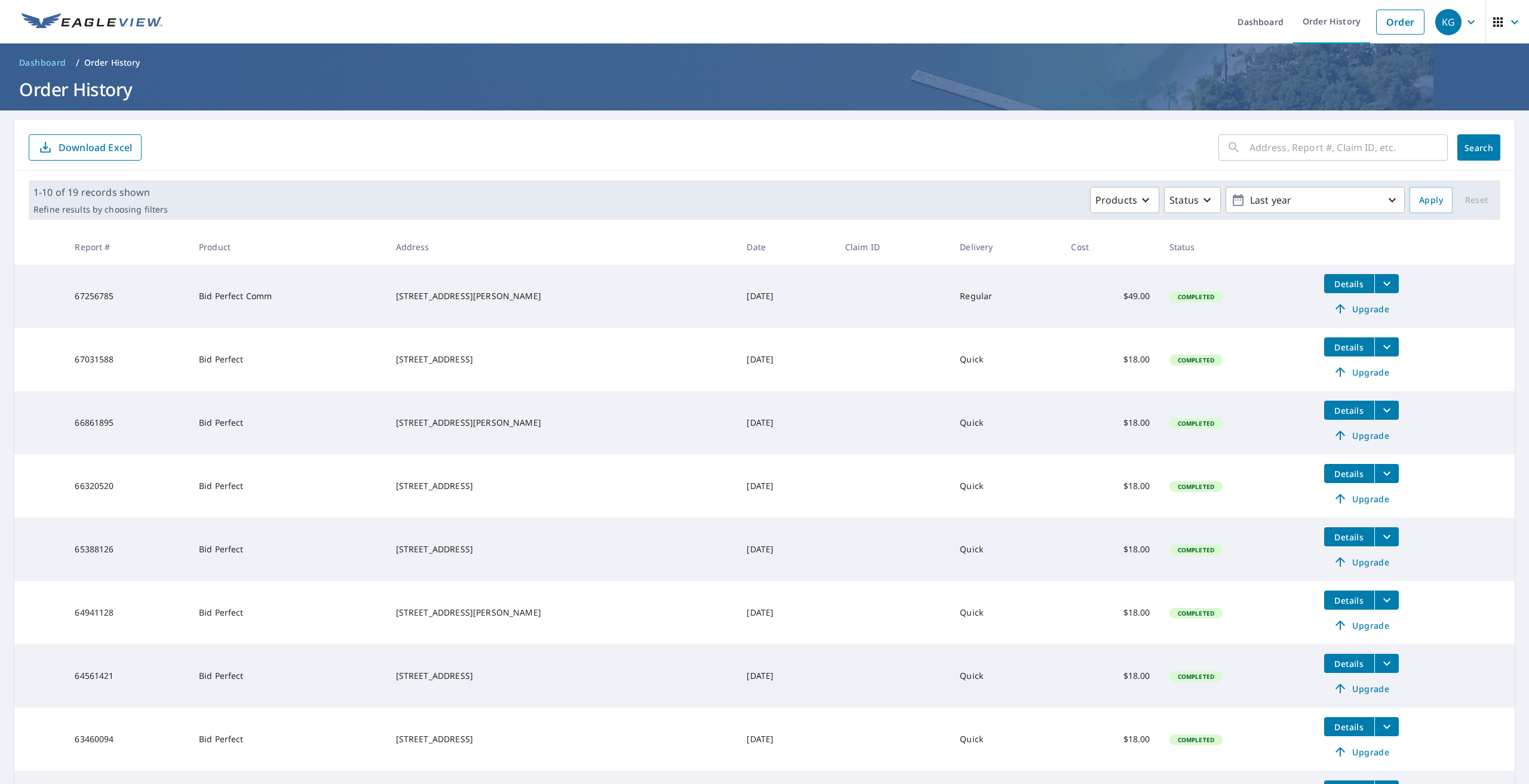
click at [1468, 22] on icon "button" at bounding box center [1471, 22] width 7 height 4
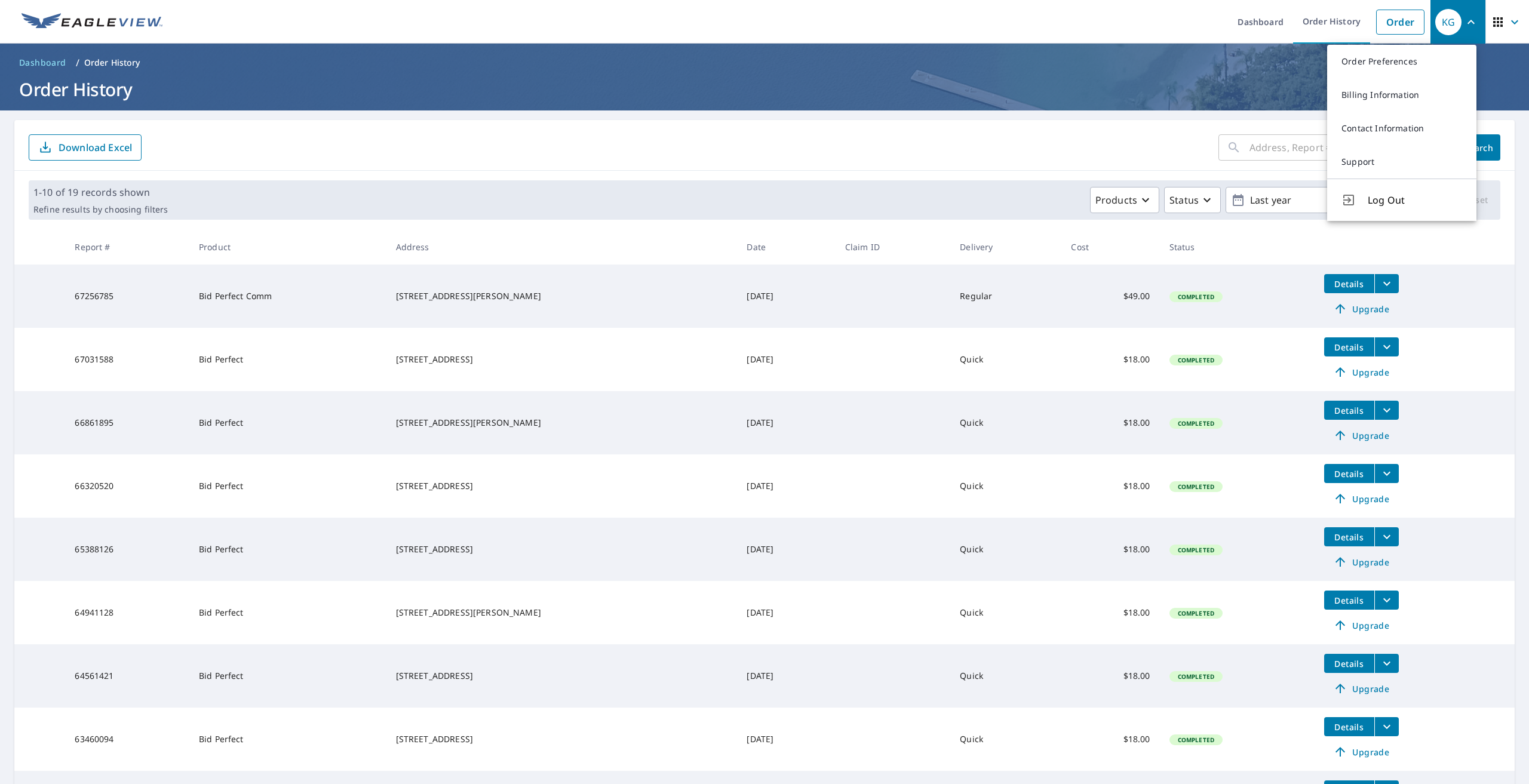
click at [957, 168] on div "​ Search Download Excel" at bounding box center [765, 145] width 1500 height 51
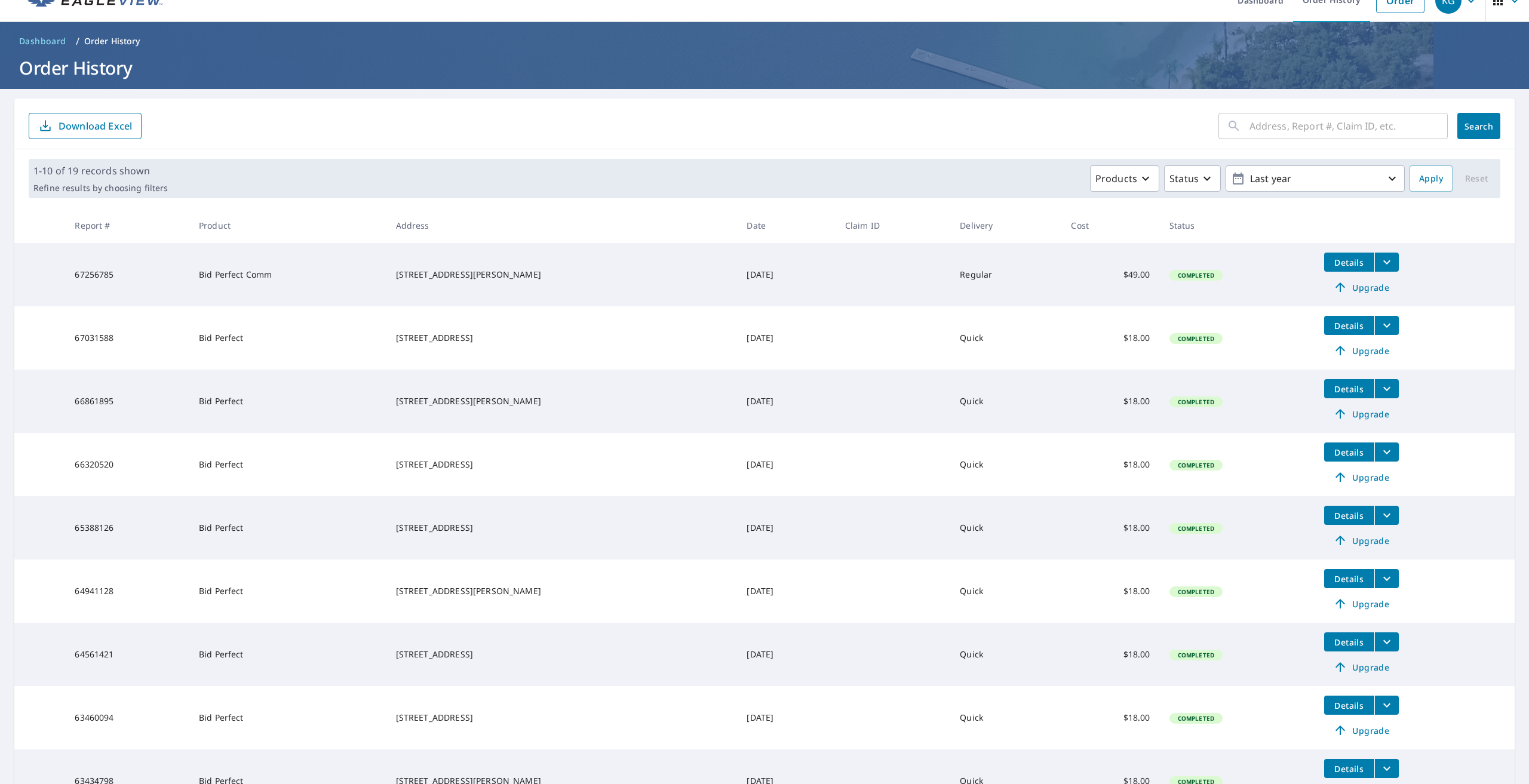
scroll to position [60, 0]
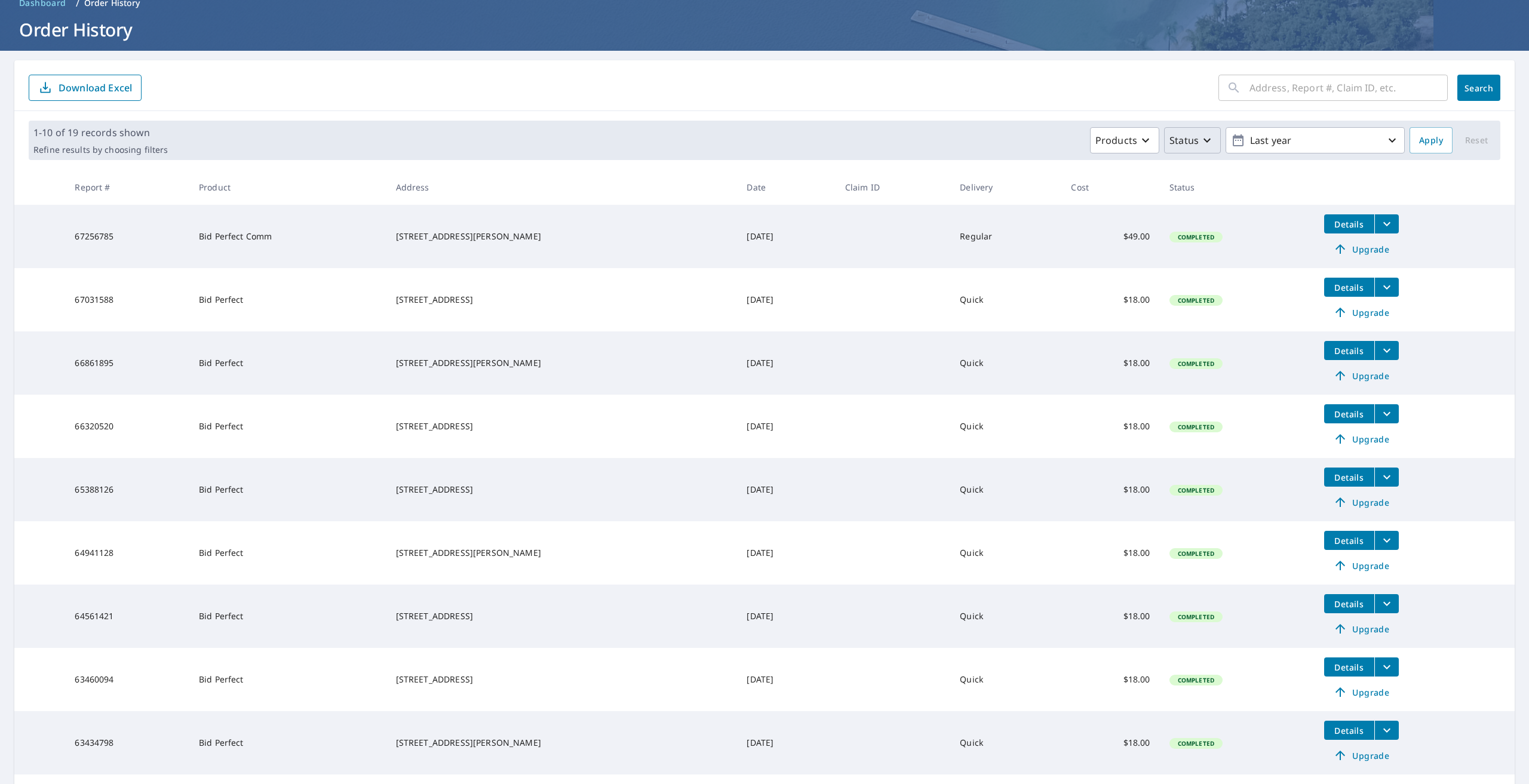
click at [1178, 141] on p "Status" at bounding box center [1184, 140] width 29 height 15
click at [1125, 140] on p "Products" at bounding box center [1117, 140] width 42 height 15
click at [943, 129] on div "Products Bid Perfect - Commercial Bid Perfect™ Blueprint - Residential Commerci…" at bounding box center [788, 140] width 1232 height 26
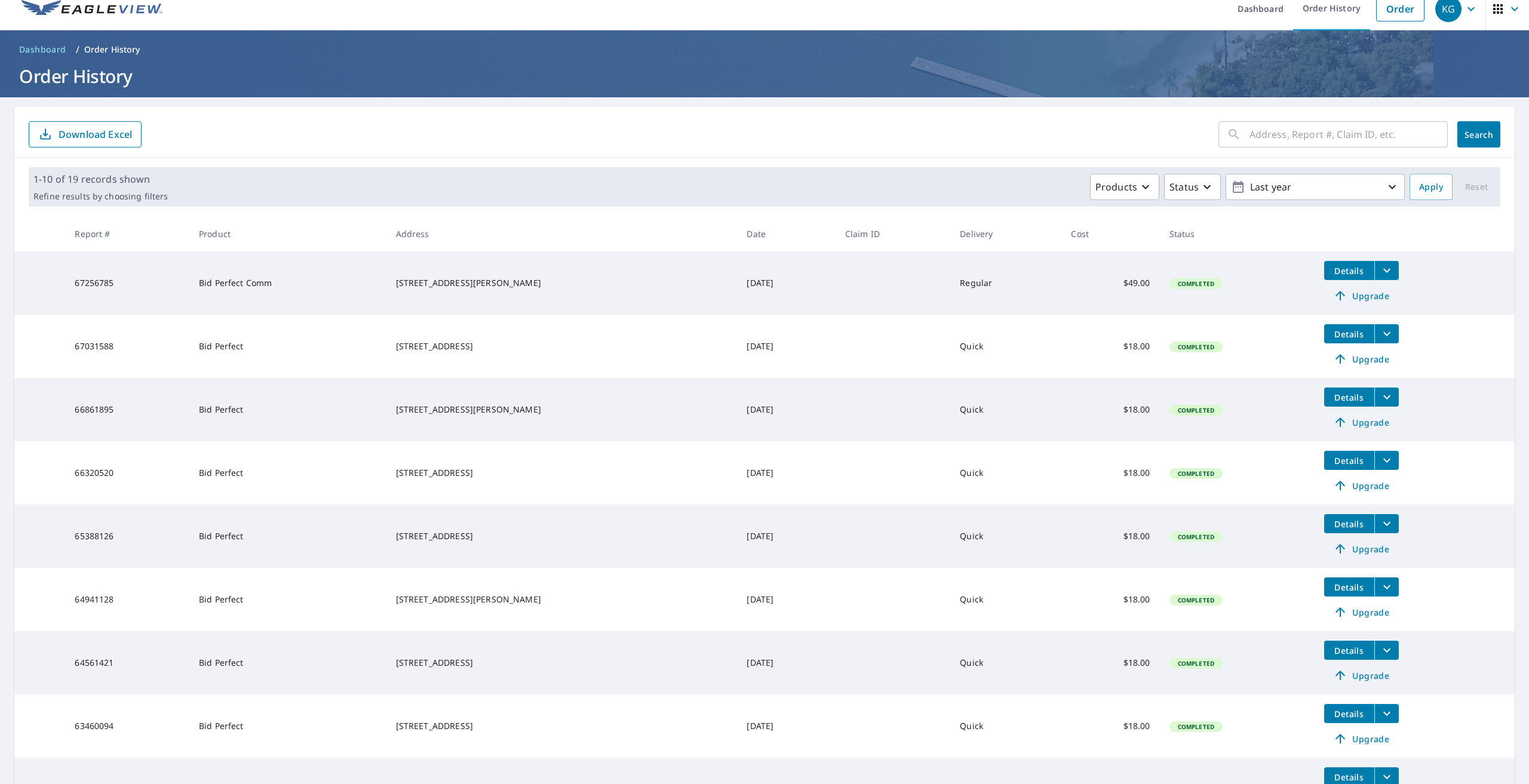
scroll to position [0, 0]
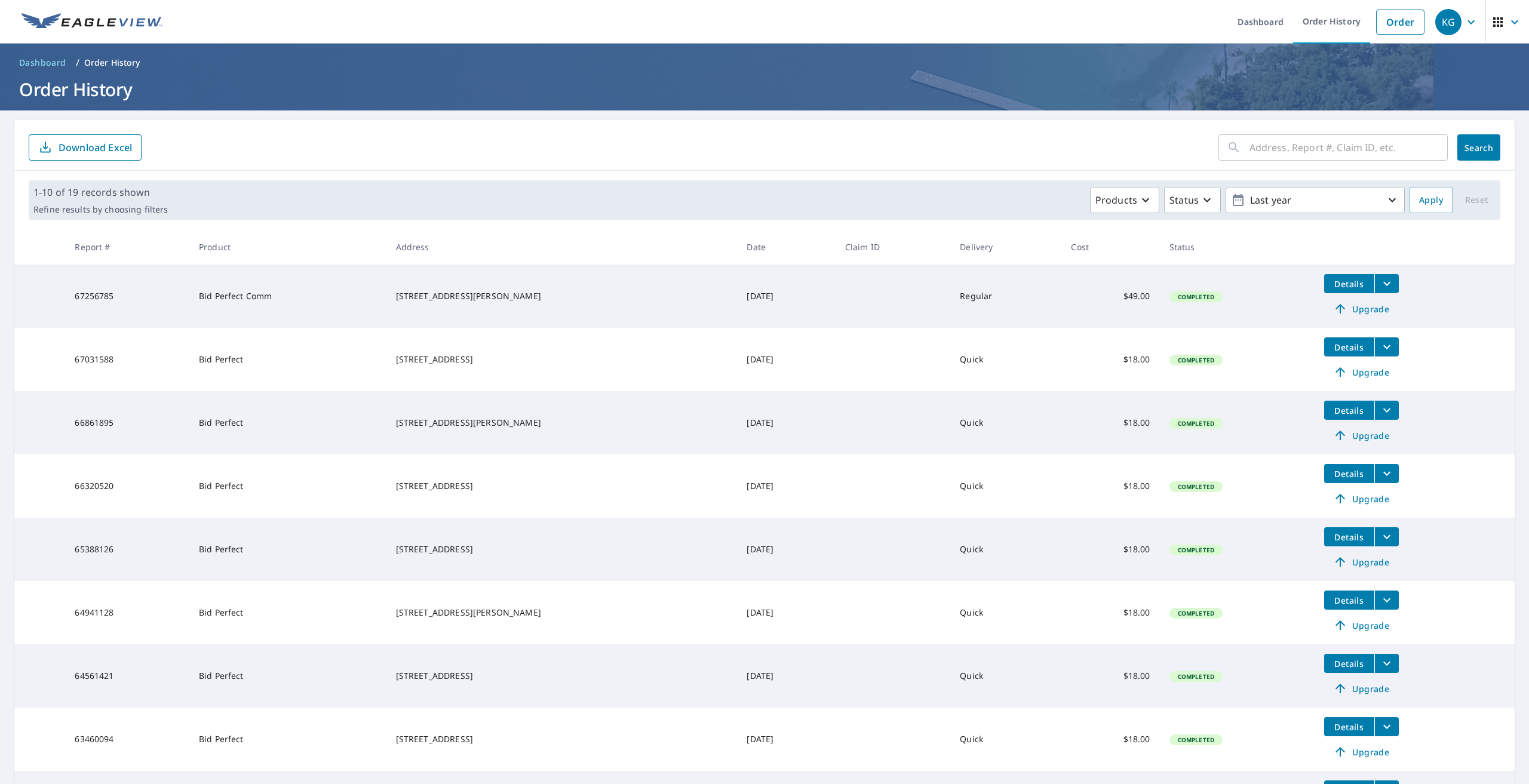
click at [1053, 147] on form "​ Search Download Excel" at bounding box center [764, 147] width 1472 height 26
click at [944, 147] on form "​ Search Download Excel" at bounding box center [764, 147] width 1472 height 26
click at [849, 133] on div "​ Search Download Excel" at bounding box center [765, 145] width 1500 height 51
click at [919, 138] on form "​ Search Download Excel" at bounding box center [764, 147] width 1472 height 26
click at [1452, 13] on div "KG" at bounding box center [1448, 22] width 26 height 26
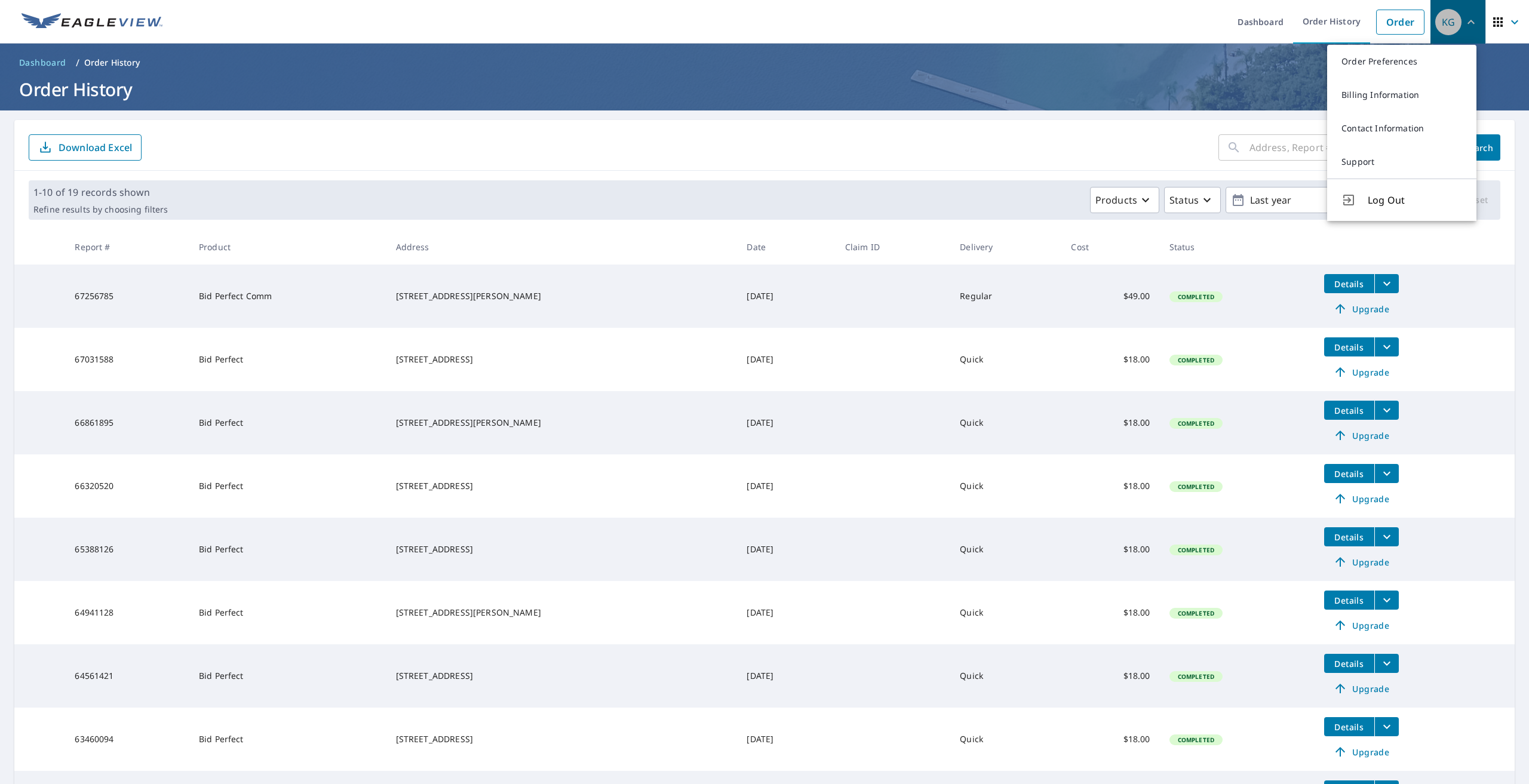
click at [1454, 17] on span "KG" at bounding box center [1457, 22] width 45 height 28
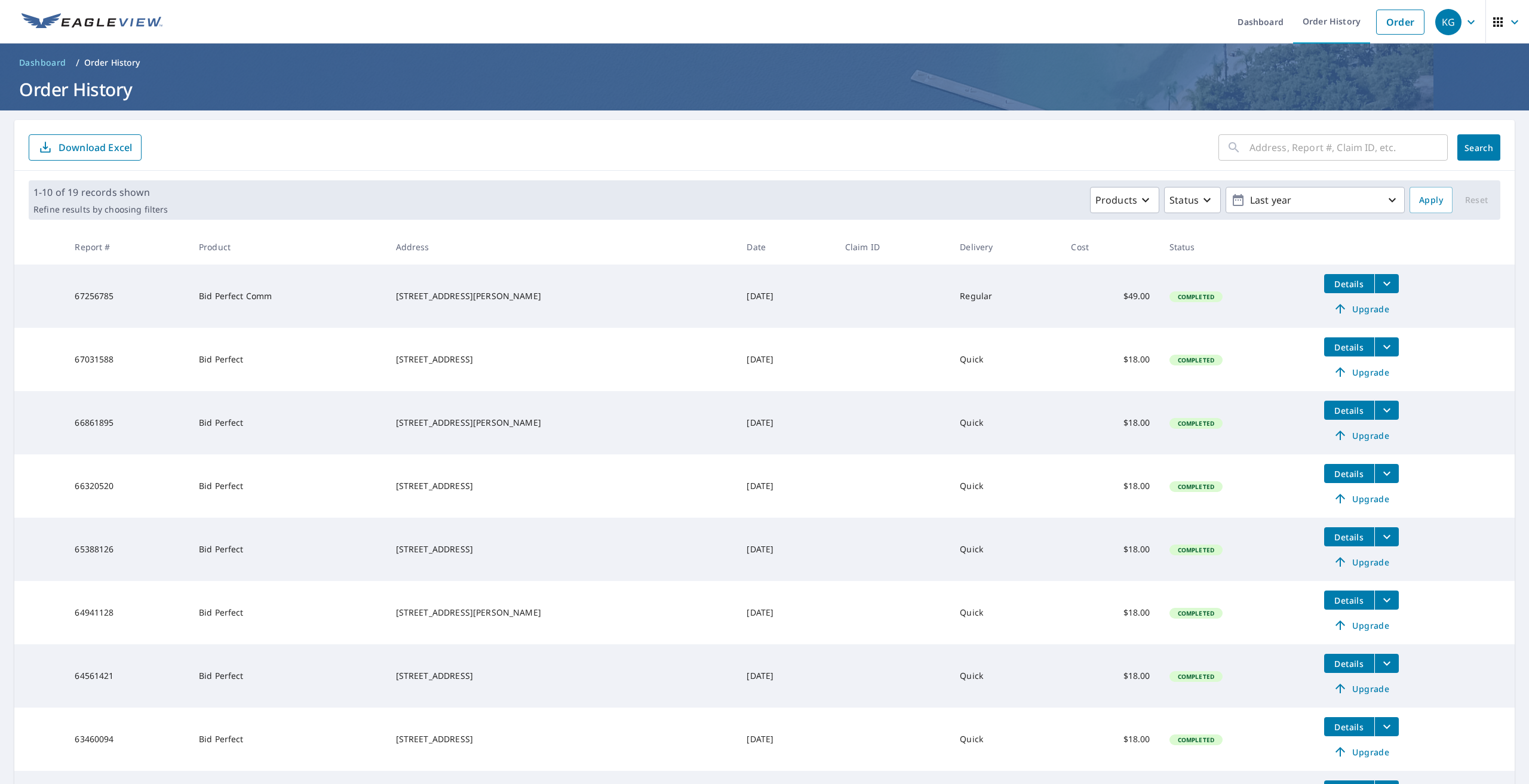
click at [1464, 19] on icon "button" at bounding box center [1471, 22] width 15 height 15
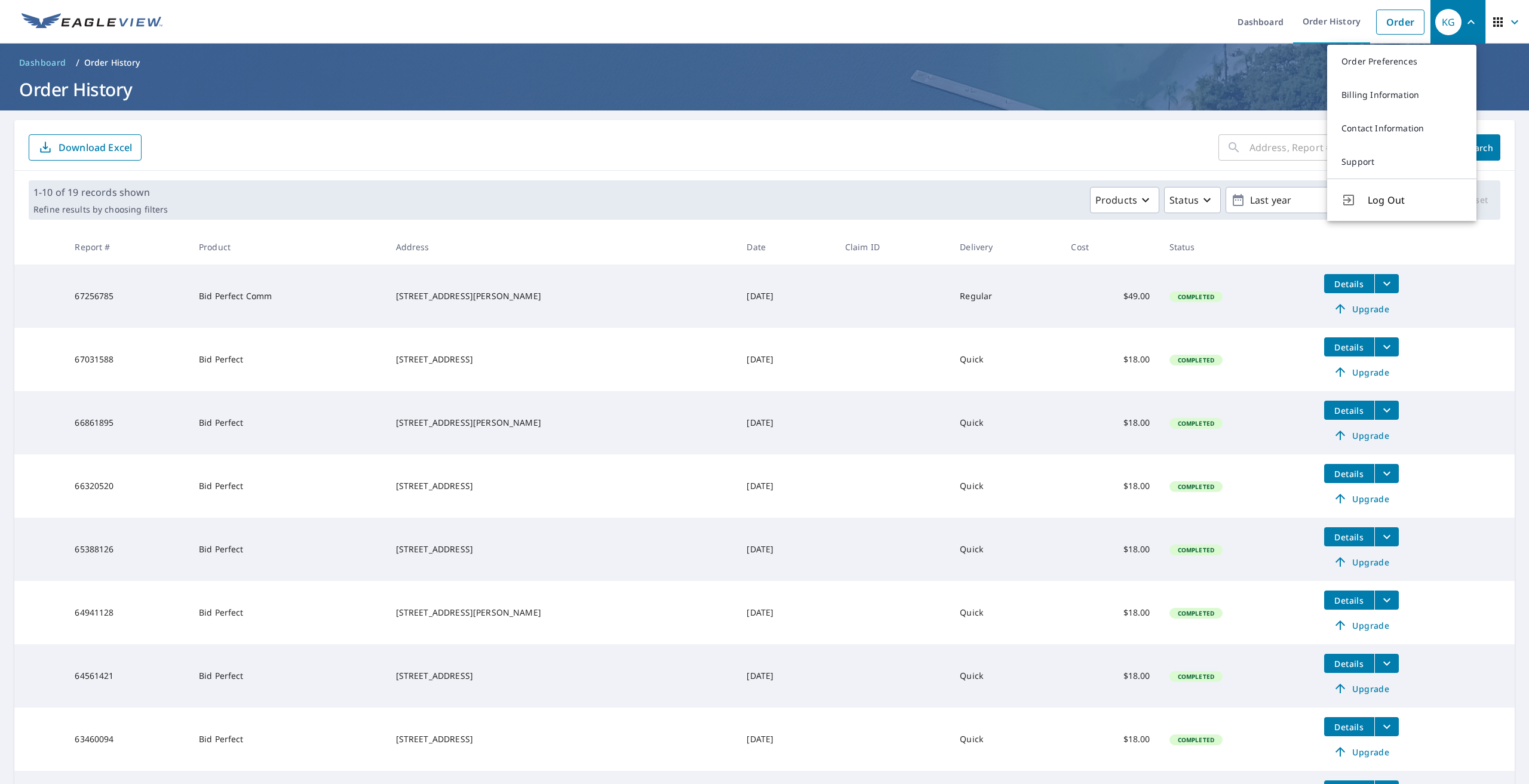
click at [1464, 16] on icon "button" at bounding box center [1471, 22] width 15 height 15
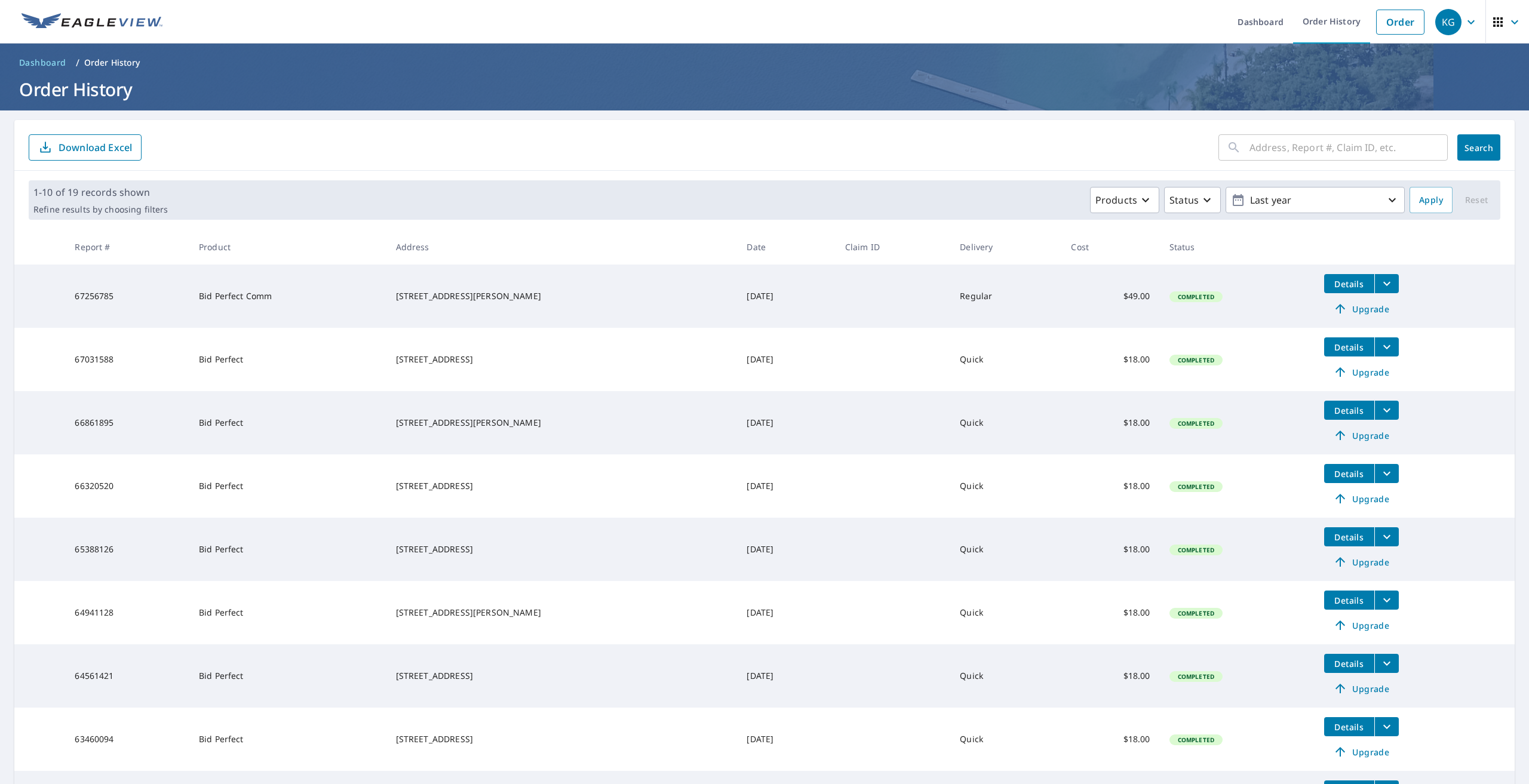
click at [1469, 13] on span "KG" at bounding box center [1457, 22] width 45 height 28
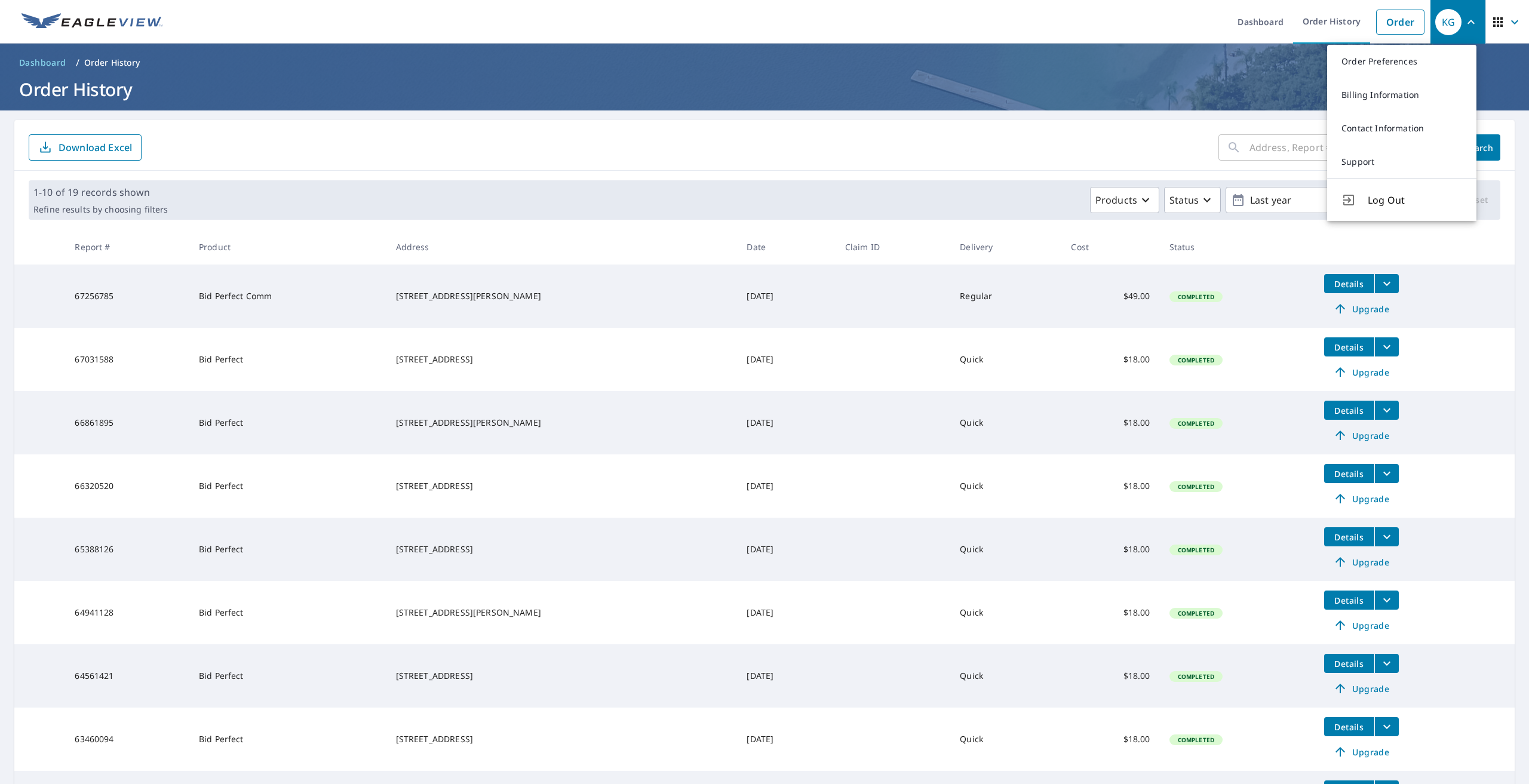
click at [1439, 17] on div "KG" at bounding box center [1448, 22] width 26 height 26
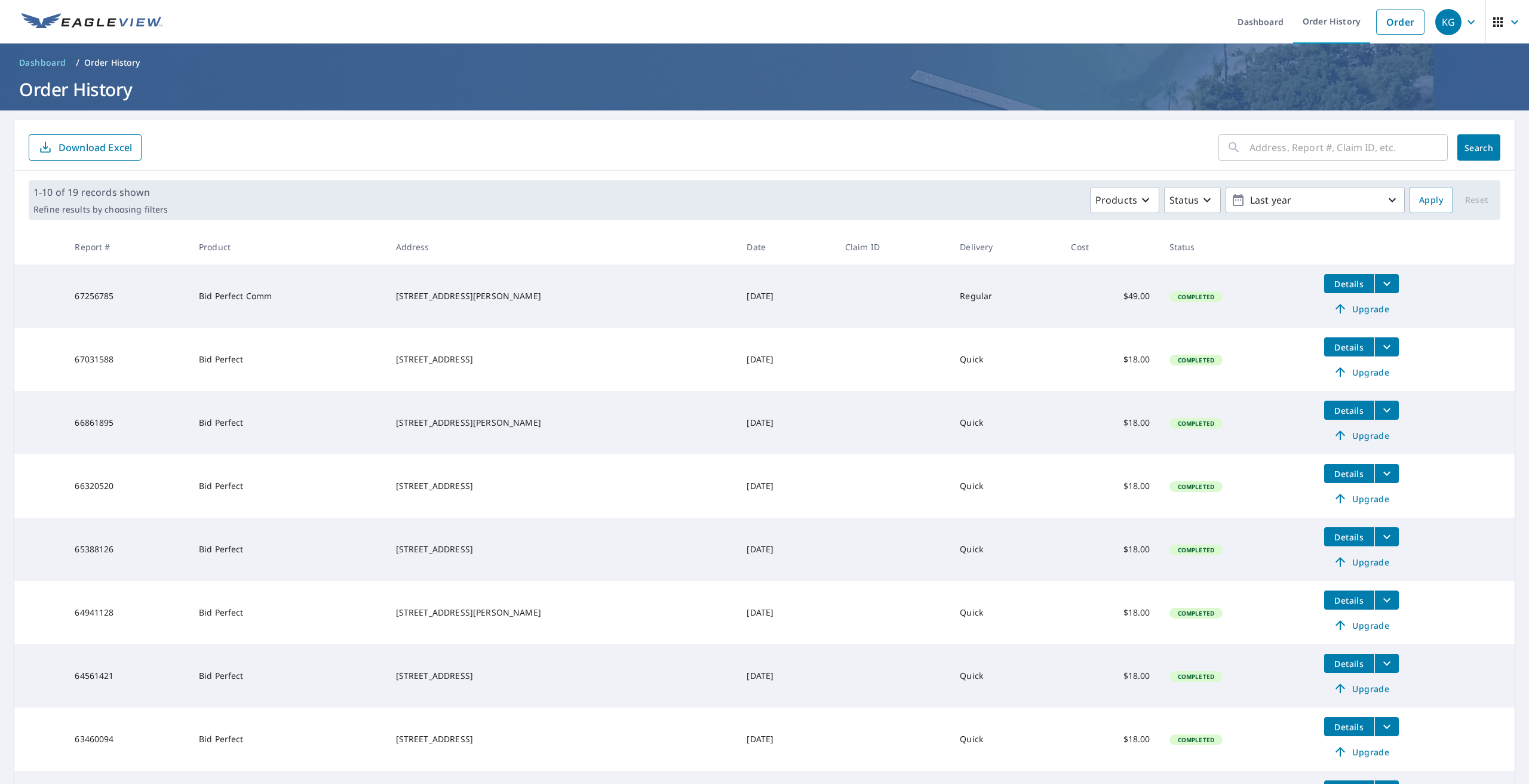
click at [1439, 18] on div "KG" at bounding box center [1448, 22] width 26 height 26
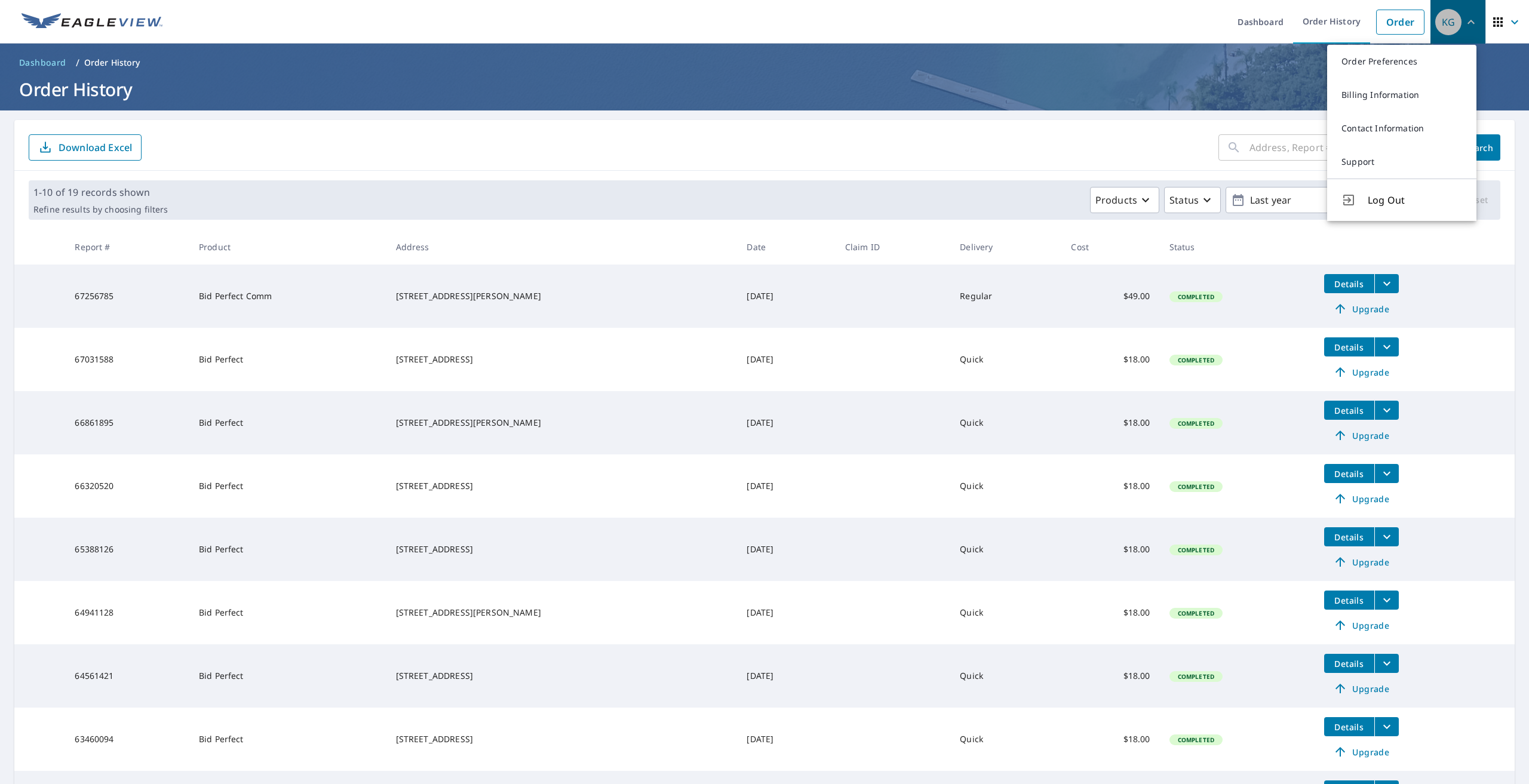
drag, startPoint x: 1450, startPoint y: 17, endPoint x: 1439, endPoint y: 28, distance: 15.6
click at [1450, 17] on div "KG" at bounding box center [1448, 22] width 26 height 26
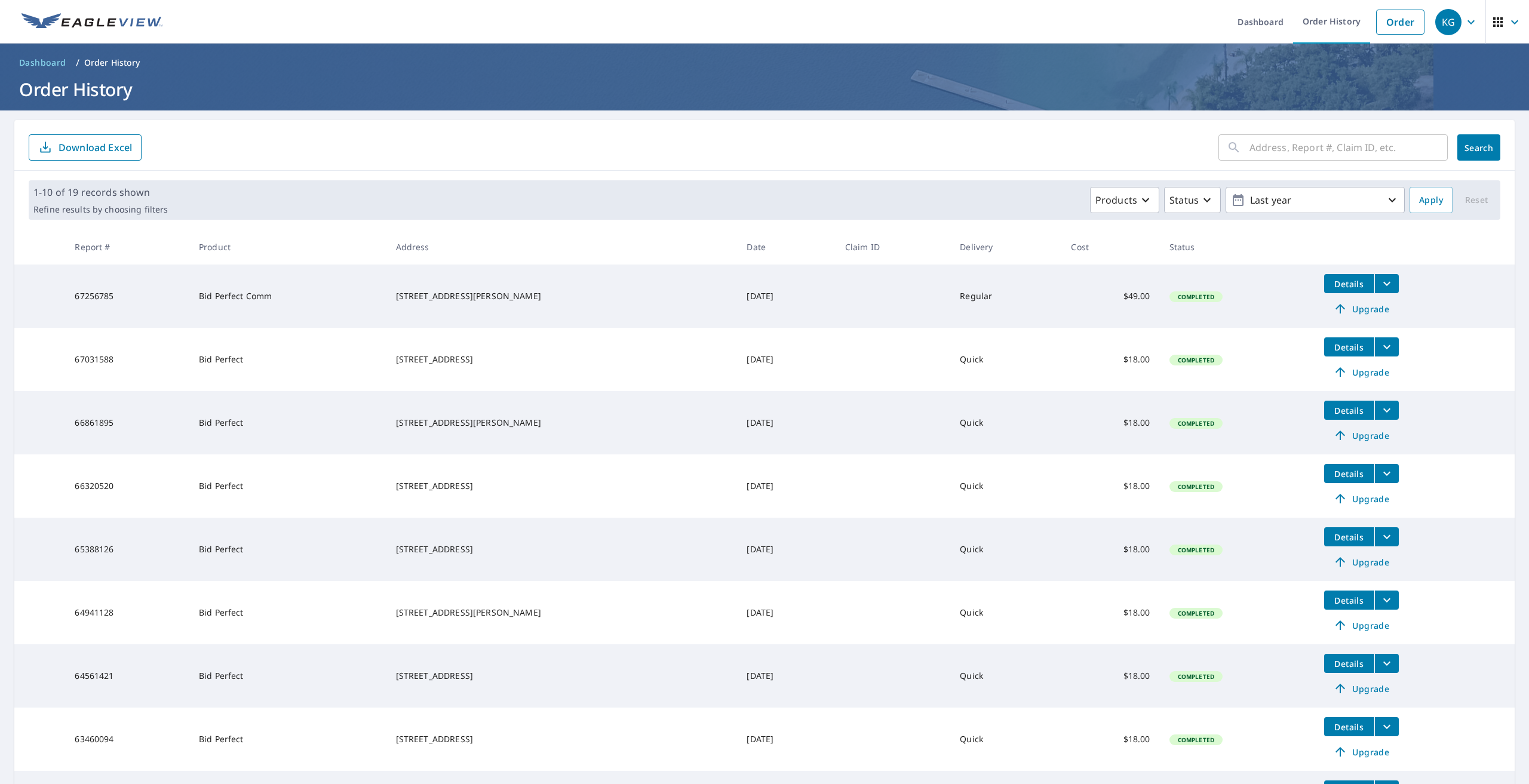
click at [796, 140] on form "​ Search Download Excel" at bounding box center [764, 147] width 1472 height 26
click at [1446, 27] on div "KG" at bounding box center [1448, 22] width 26 height 26
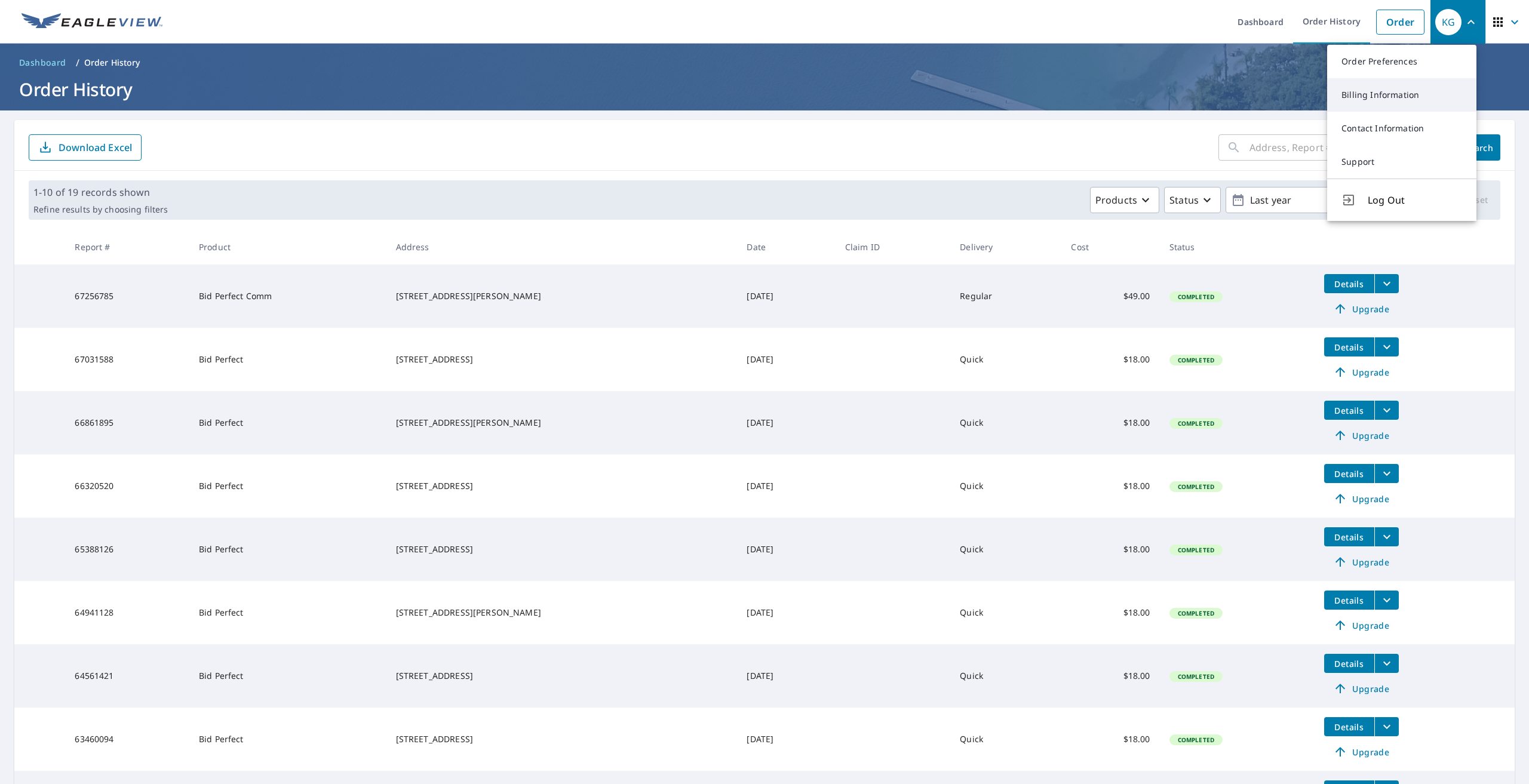
click at [1379, 100] on link "Billing Information" at bounding box center [1402, 95] width 149 height 33
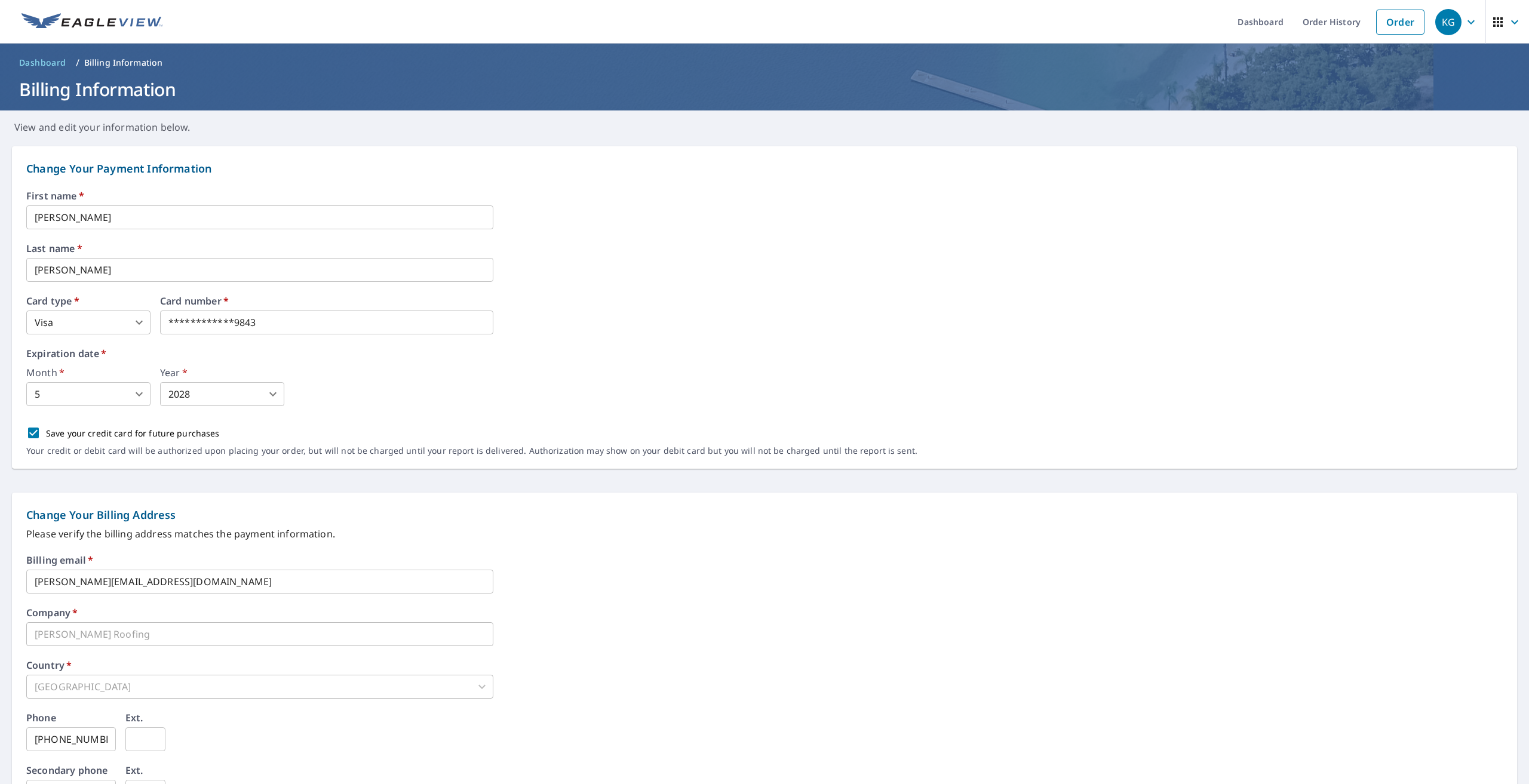
click at [646, 291] on div "**********" at bounding box center [765, 329] width 1477 height 277
click at [1464, 23] on icon "button" at bounding box center [1471, 22] width 15 height 15
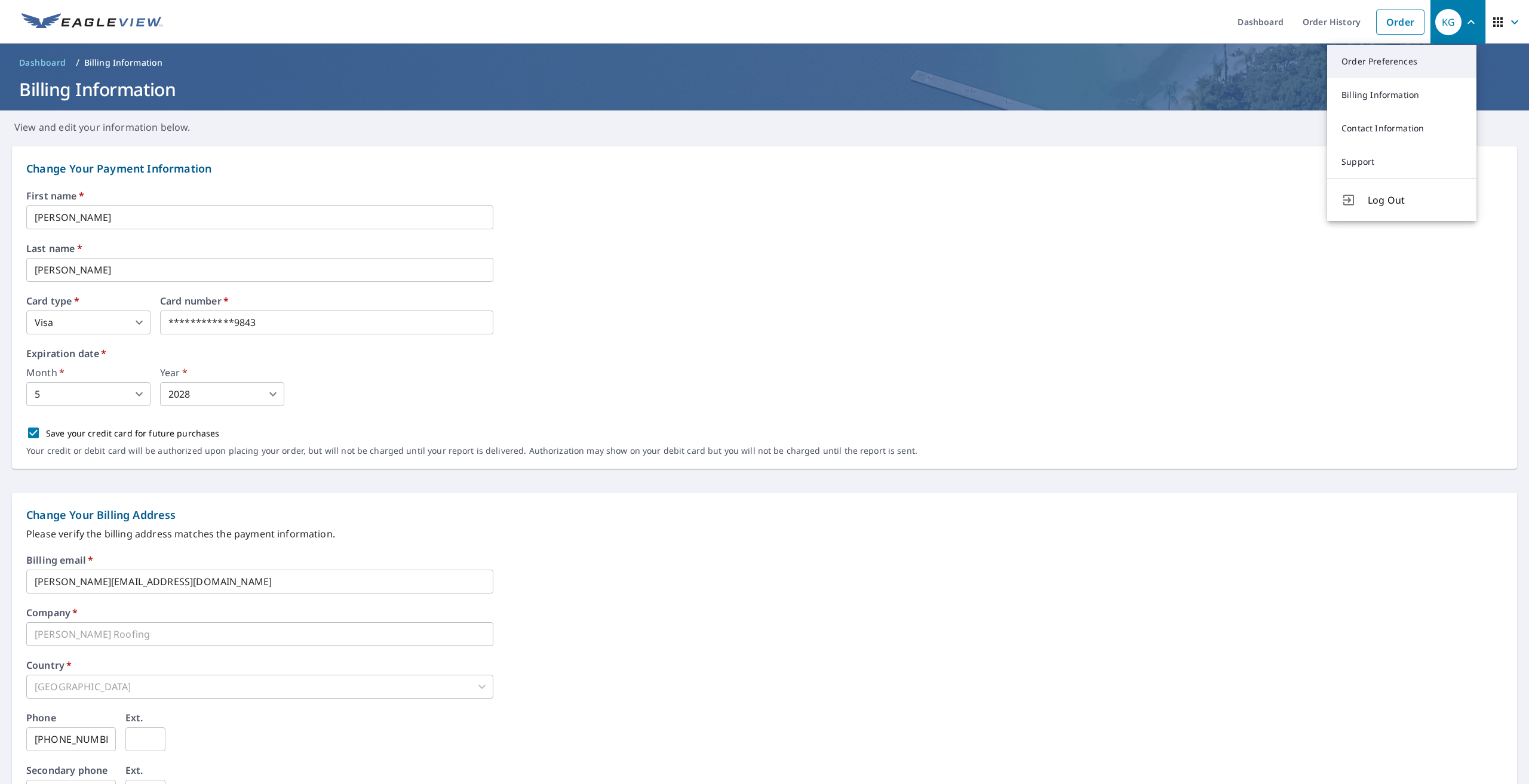
click at [1397, 61] on link "Order Preferences" at bounding box center [1402, 61] width 149 height 33
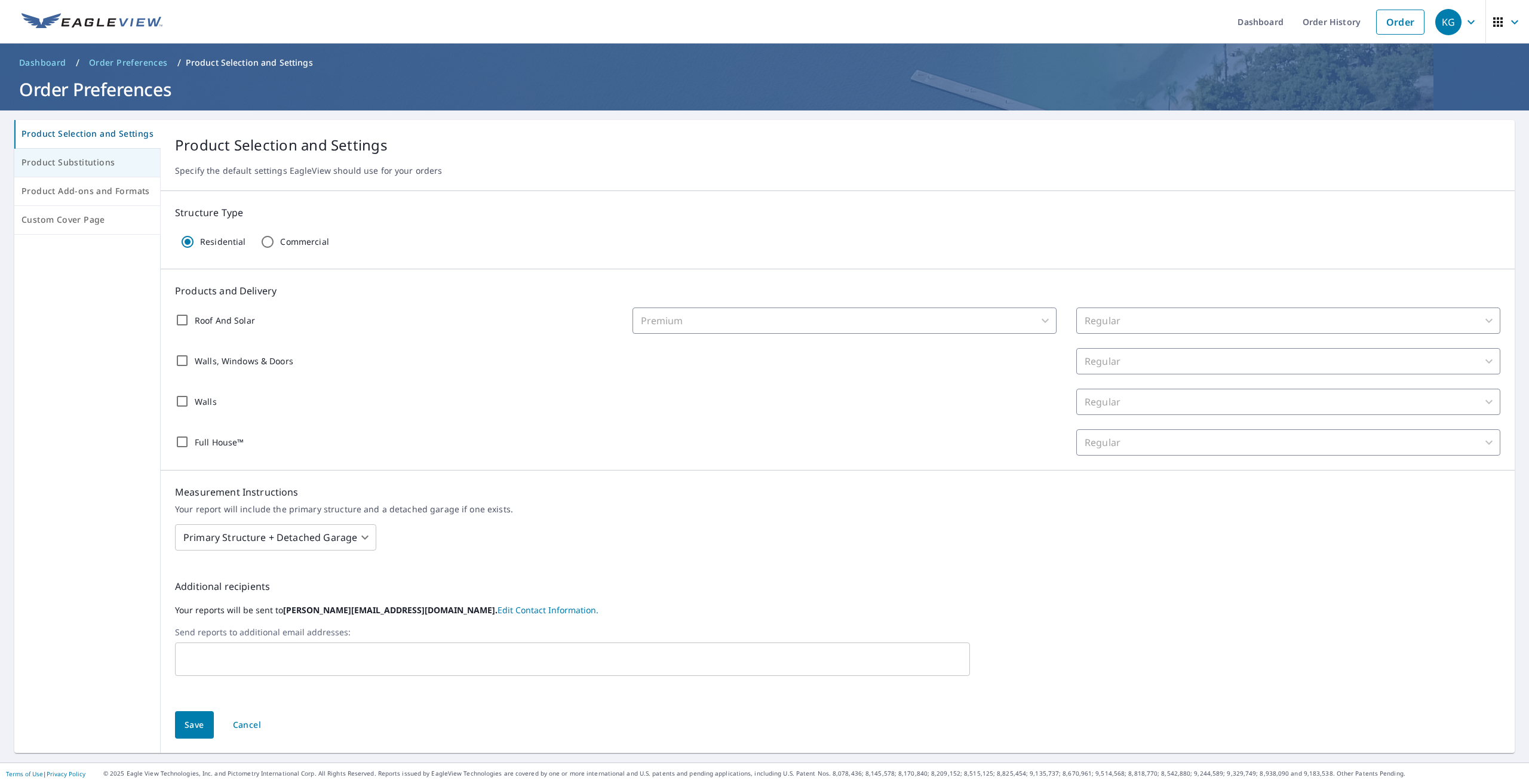
click at [92, 162] on span "Product Substitutions" at bounding box center [87, 162] width 131 height 15
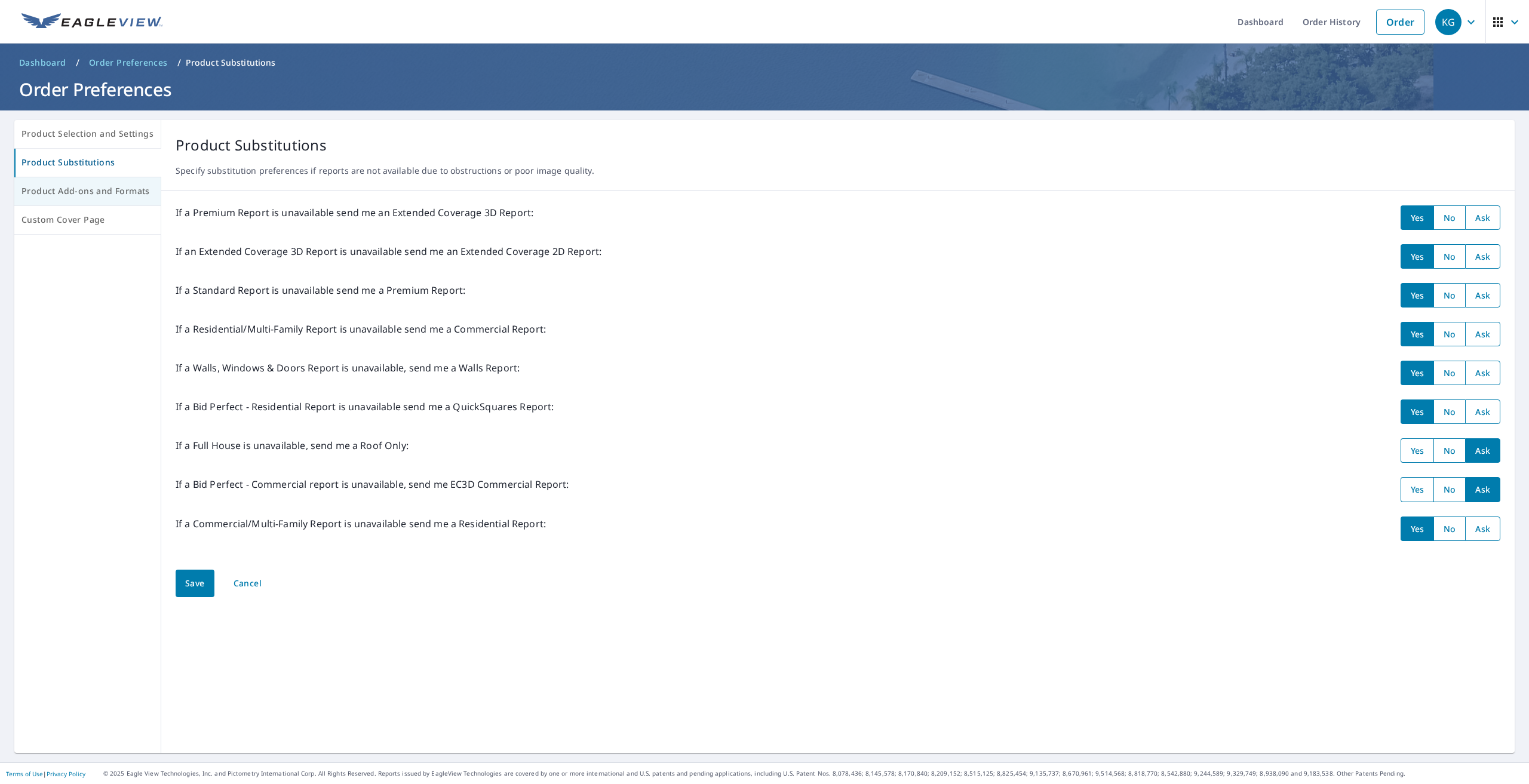
click at [99, 188] on span "Product Add-ons and Formats" at bounding box center [88, 191] width 132 height 15
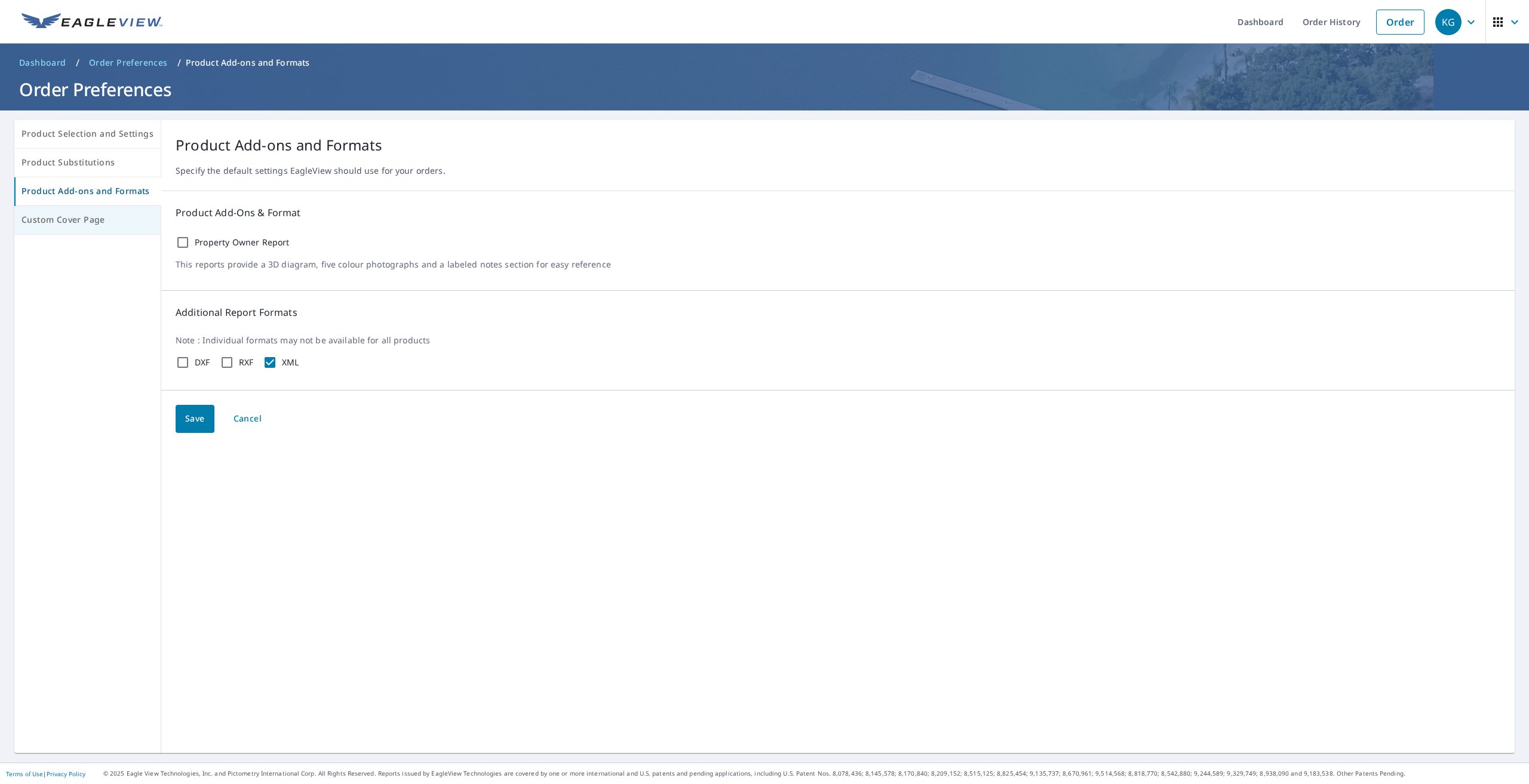
click at [116, 218] on span "Custom Cover Page" at bounding box center [88, 220] width 132 height 15
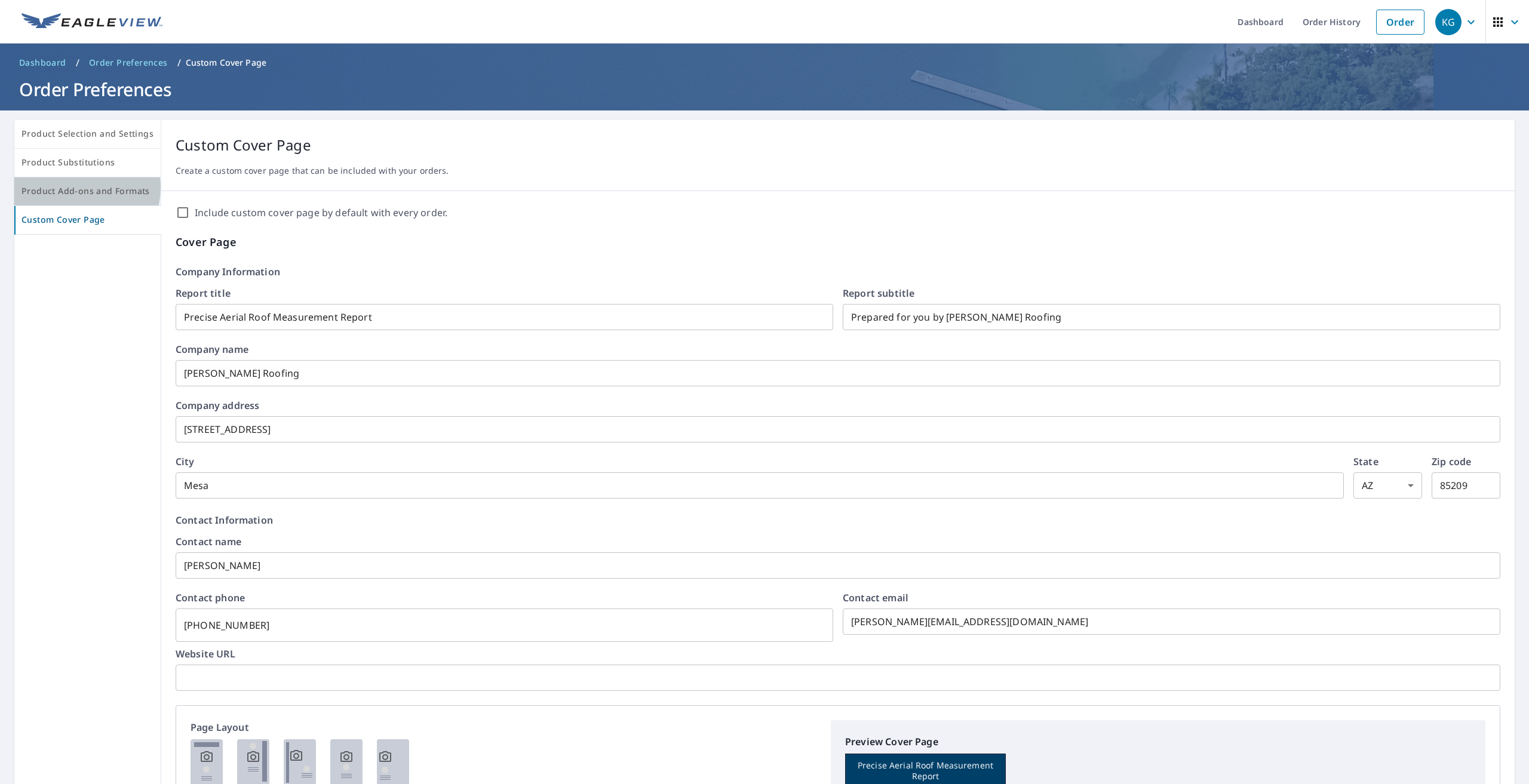
click at [79, 188] on span "Product Add-ons and Formats" at bounding box center [88, 191] width 132 height 15
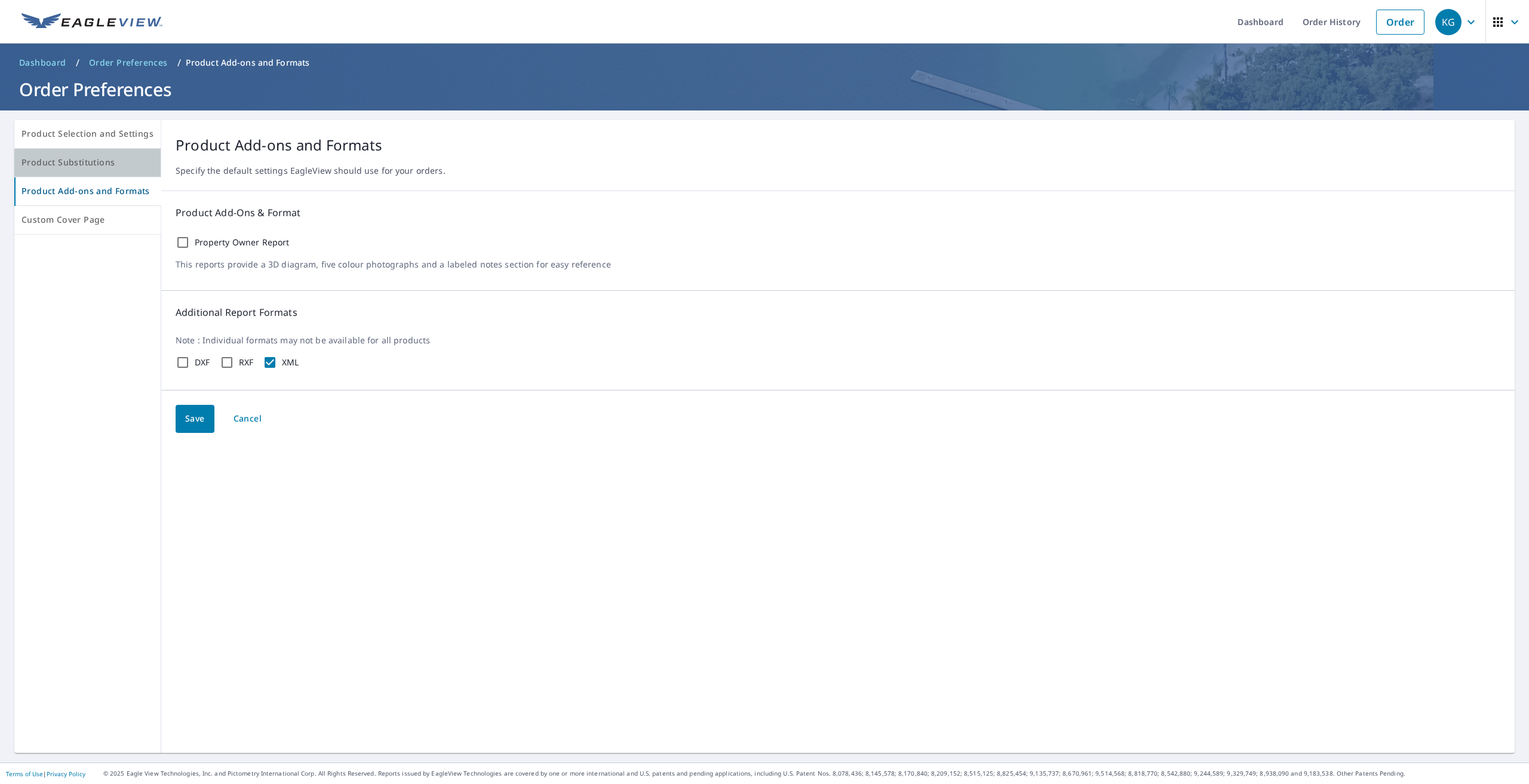
click at [102, 161] on span "Product Substitutions" at bounding box center [88, 162] width 132 height 15
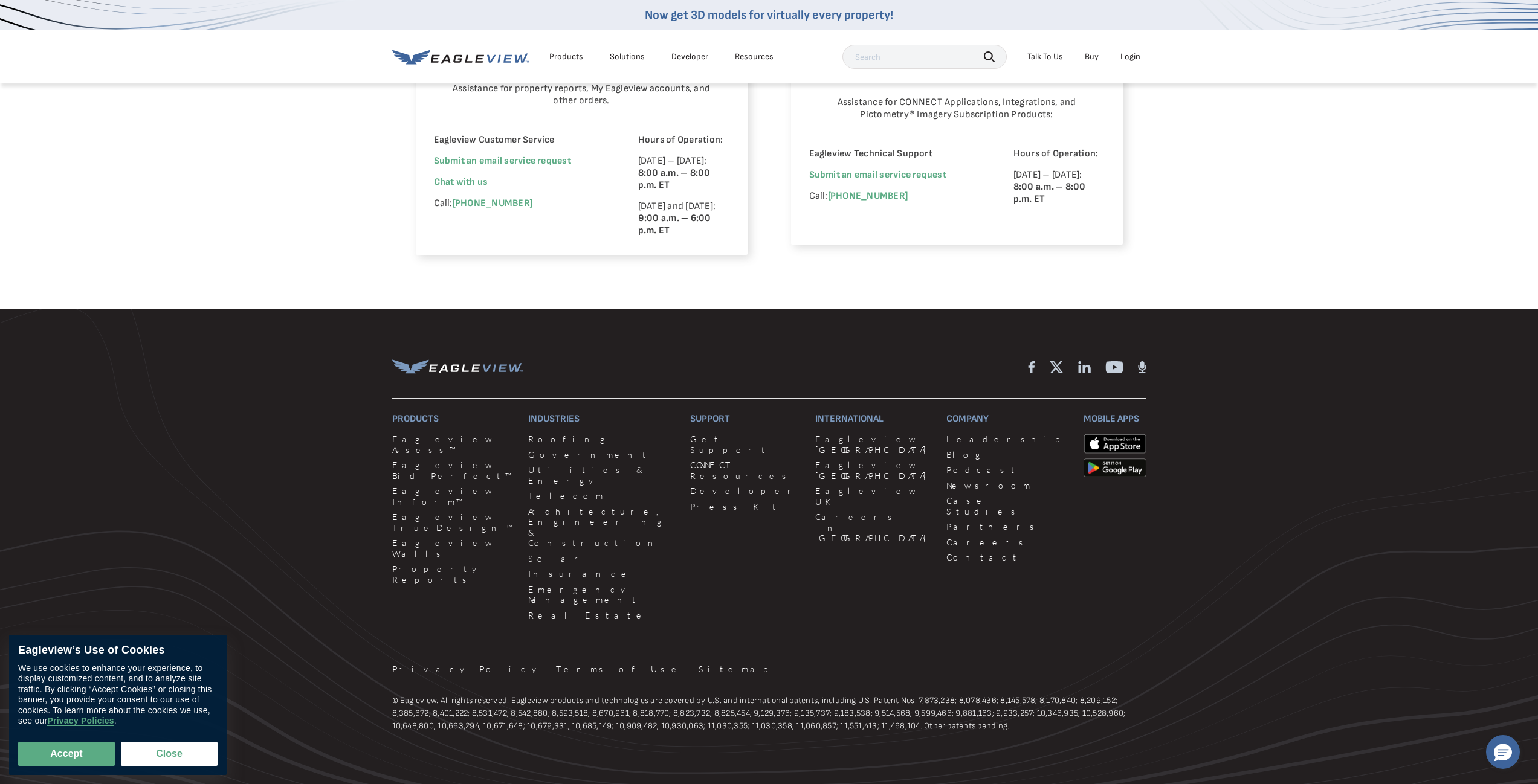
scroll to position [866, 0]
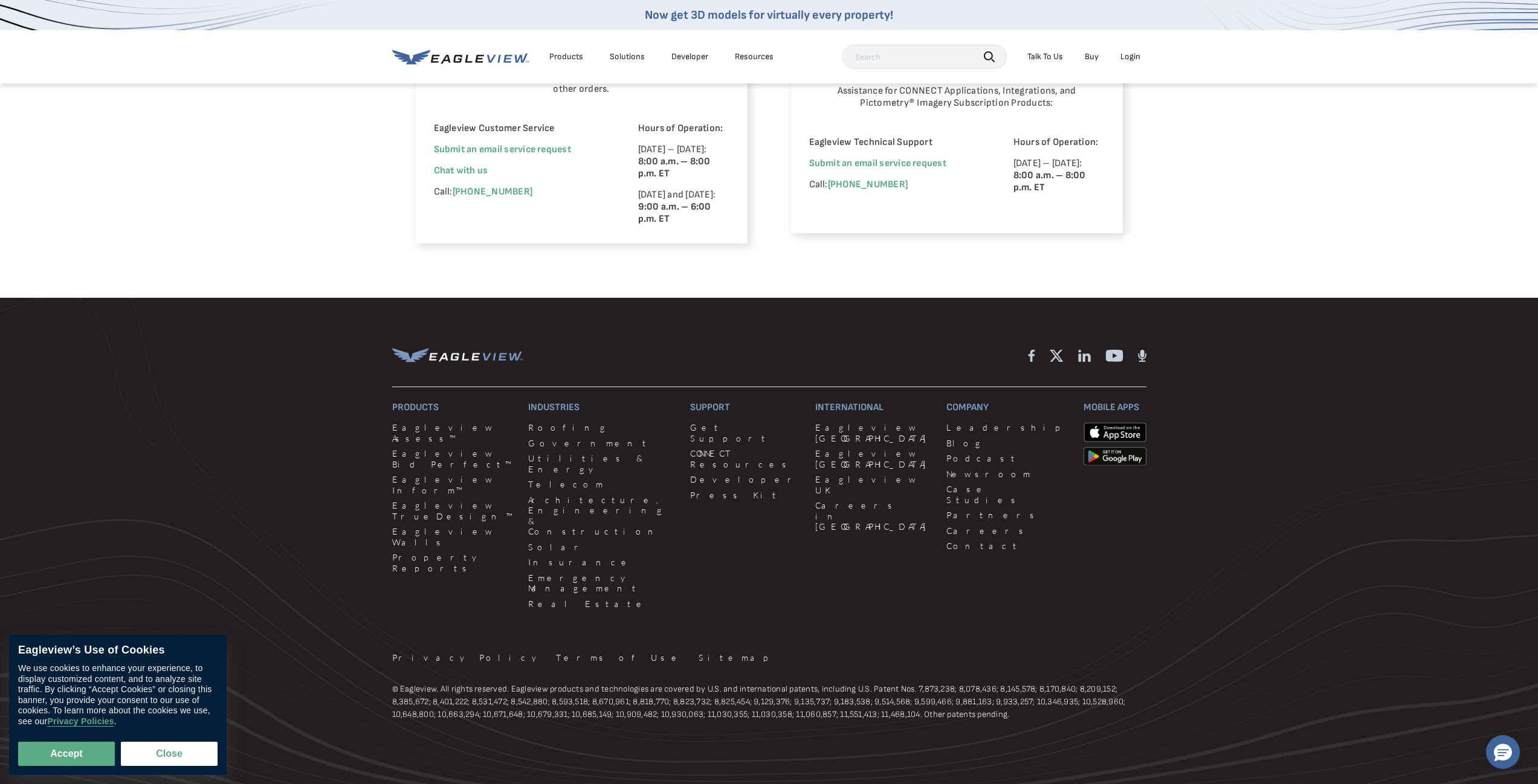
click at [955, 263] on div "Eagleview Property Reports Place a new order Check your report status in Order …" at bounding box center [769, 4] width 1538 height 589
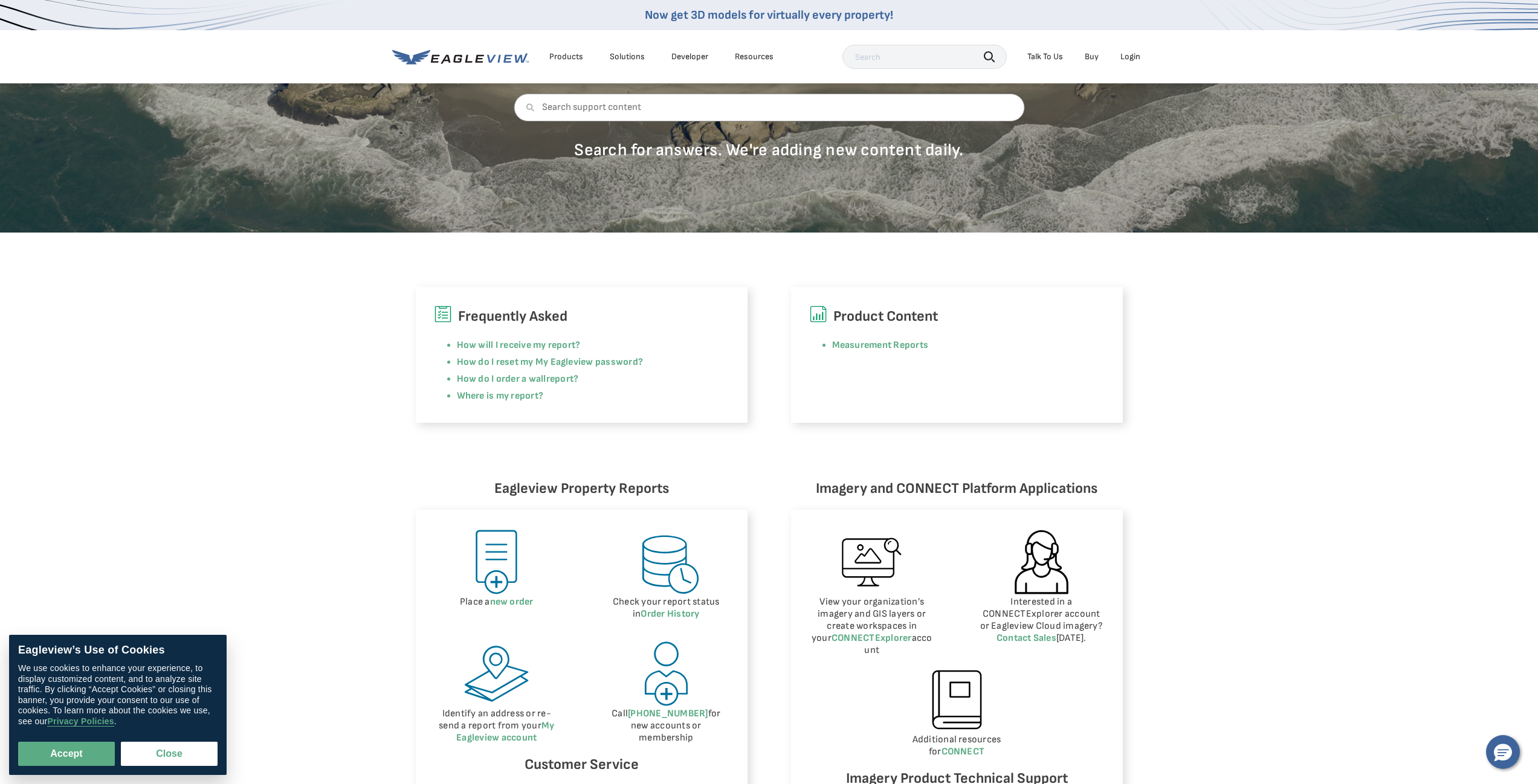
scroll to position [0, 0]
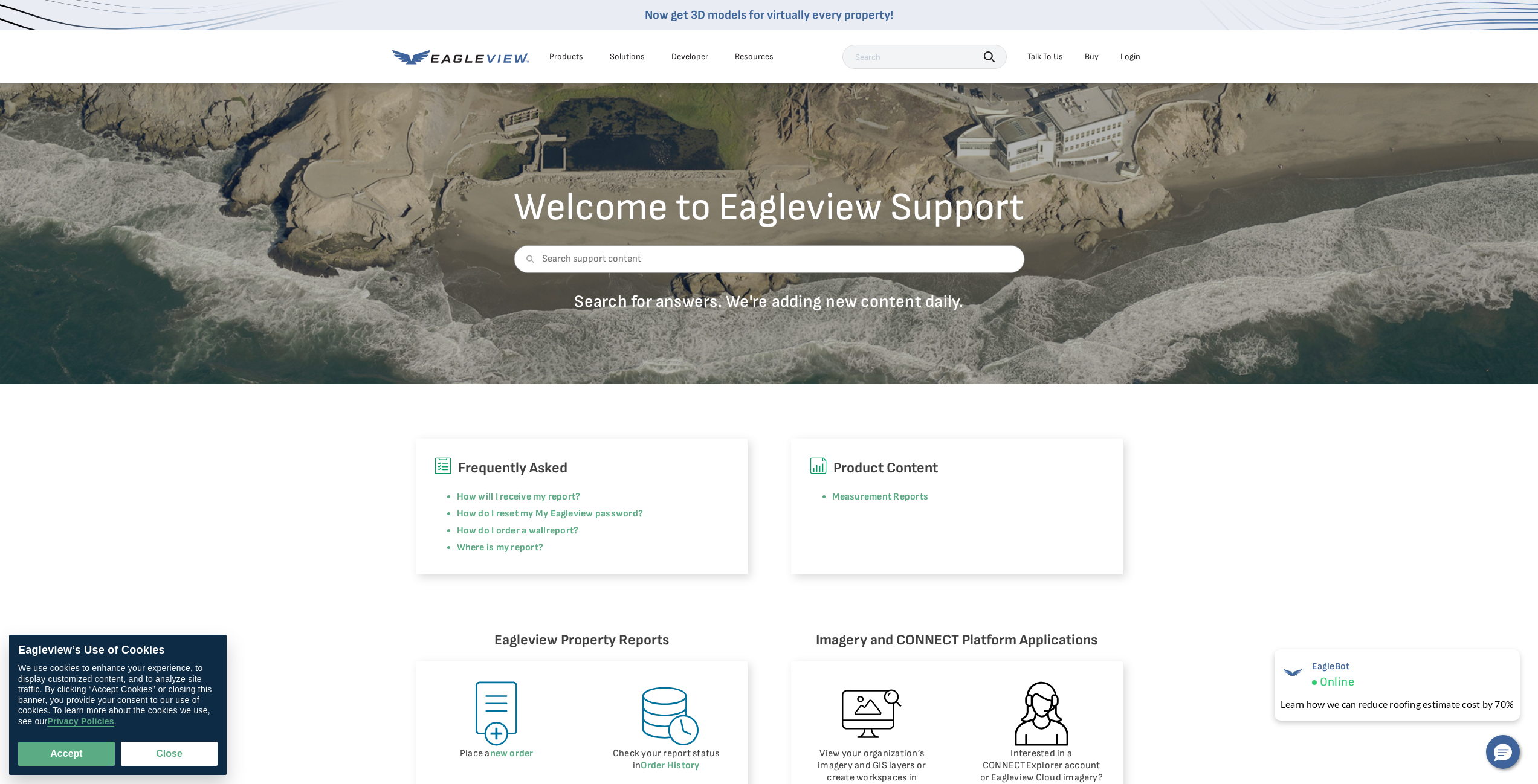
click at [886, 60] on input "text" at bounding box center [925, 57] width 165 height 24
click at [825, 47] on div "Products Solutions Developer Resources Search Talk To Us Buy Login" at bounding box center [770, 57] width 754 height 53
click at [725, 409] on div "Frequently Asked How will I receive my report? How do I reset my My Eagleview p…" at bounding box center [769, 479] width 1538 height 191
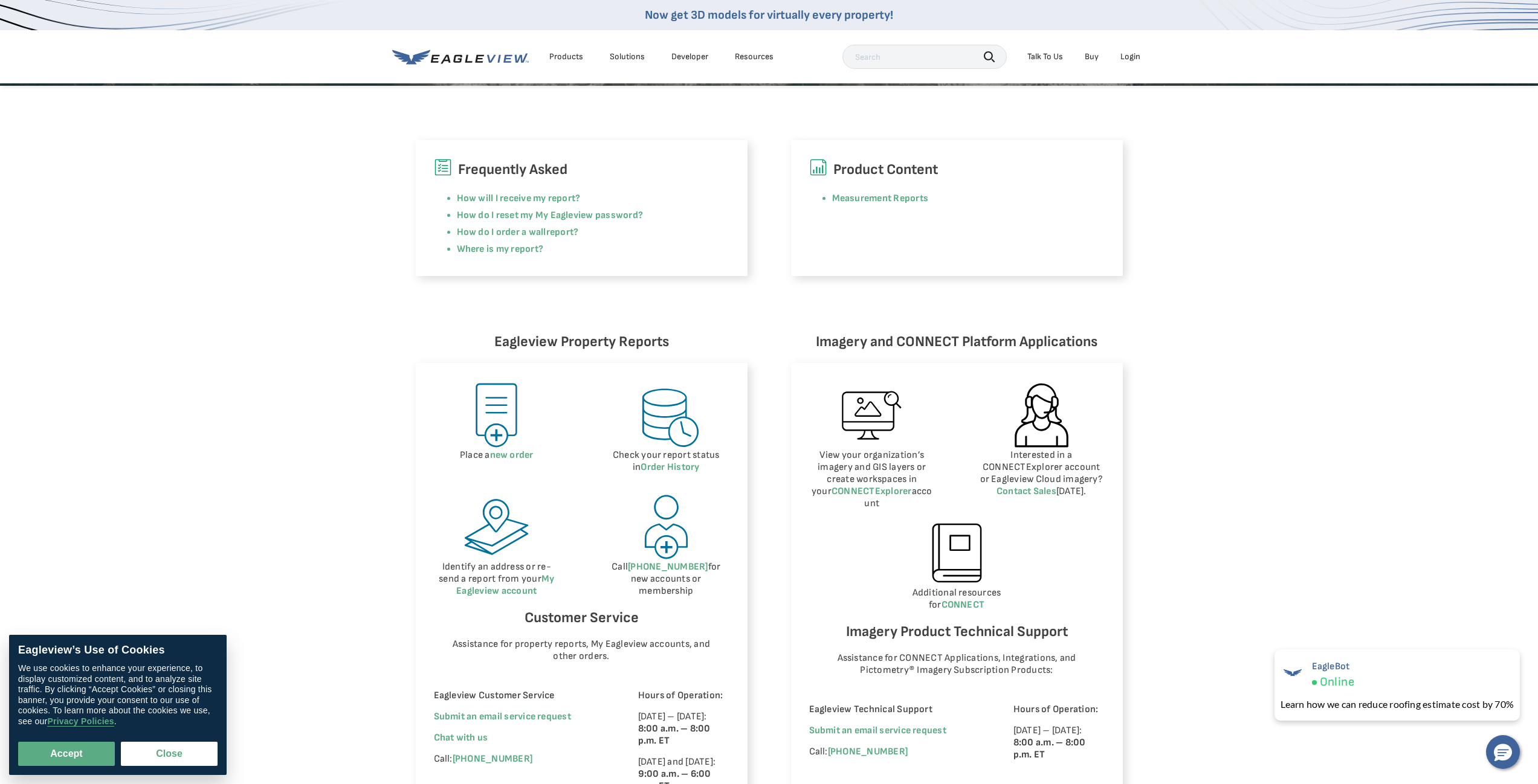
scroll to position [242, 0]
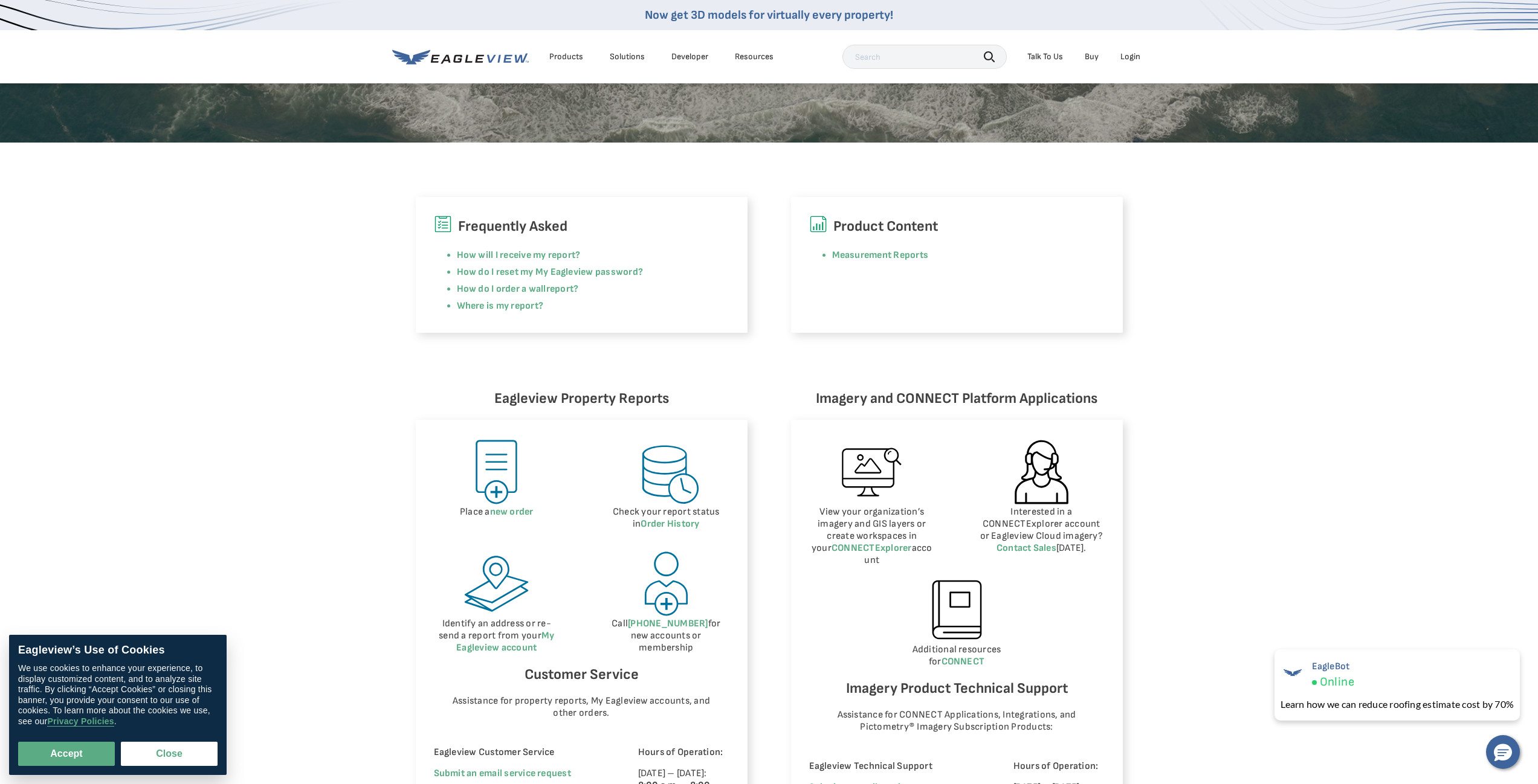
click at [269, 372] on div "Eagleview Property Reports Place a new order Check your report status in Order …" at bounding box center [769, 627] width 1538 height 589
click at [155, 501] on div "Eagleview Property Reports Place a new order Check your report status in Order …" at bounding box center [769, 627] width 1538 height 589
click at [220, 375] on div "Eagleview Property Reports Place a new order Check your report status in Order …" at bounding box center [769, 627] width 1538 height 589
click at [275, 329] on div "Frequently Asked How will I receive my report? How do I reset my My Eagleview p…" at bounding box center [769, 238] width 1538 height 191
click at [173, 749] on button "Close" at bounding box center [169, 754] width 96 height 24
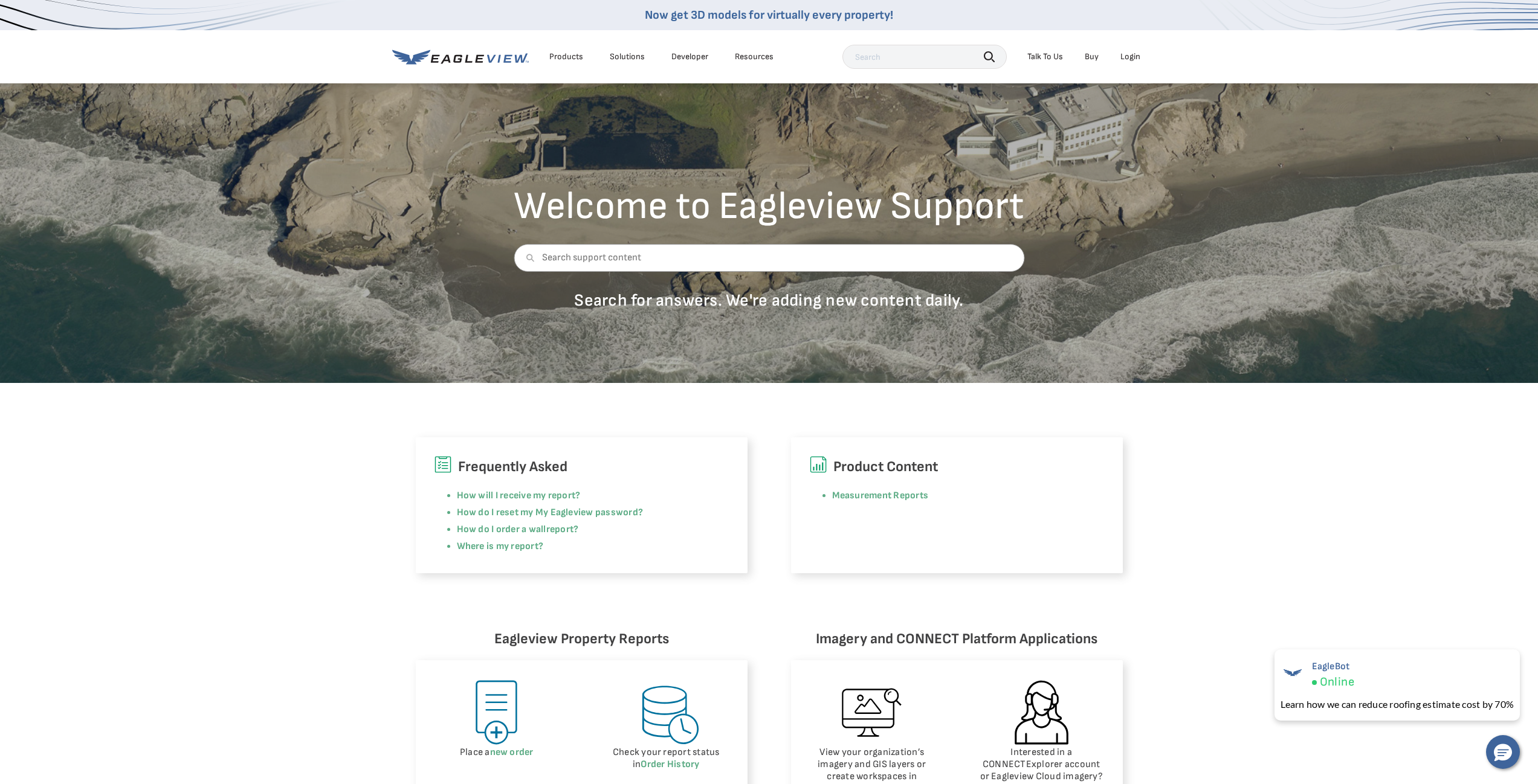
scroll to position [0, 0]
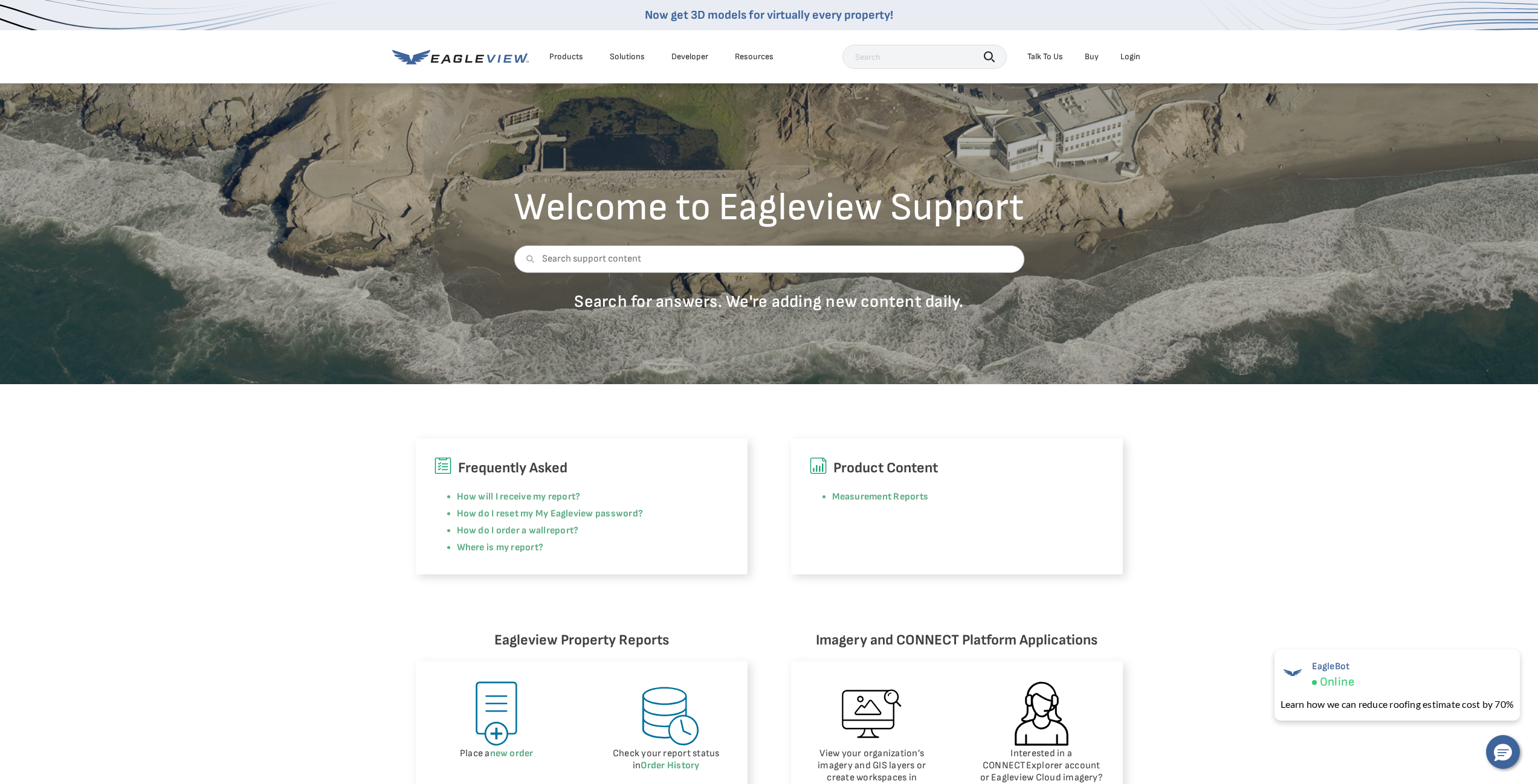
click at [822, 43] on div "Products Solutions Developer Resources Search Talk To Us Buy Login" at bounding box center [770, 57] width 754 height 53
